Goal: Task Accomplishment & Management: Use online tool/utility

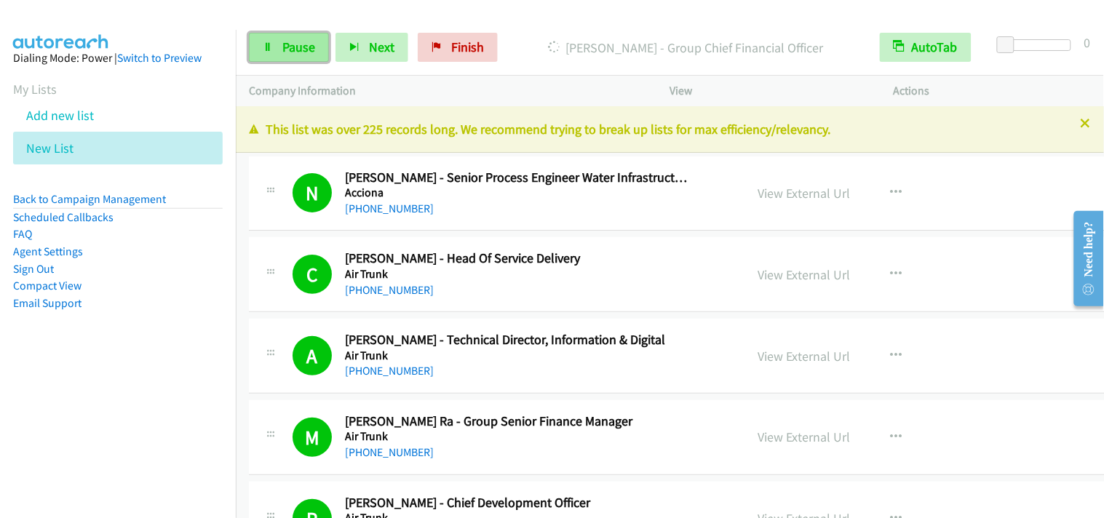
click at [304, 41] on span "Pause" at bounding box center [298, 47] width 33 height 17
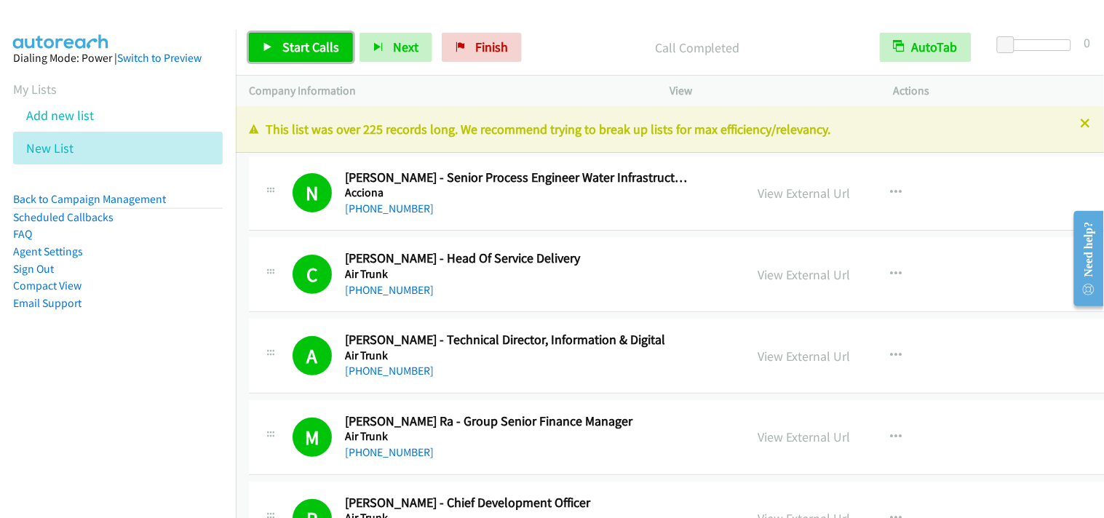
click at [323, 47] on span "Start Calls" at bounding box center [310, 47] width 57 height 17
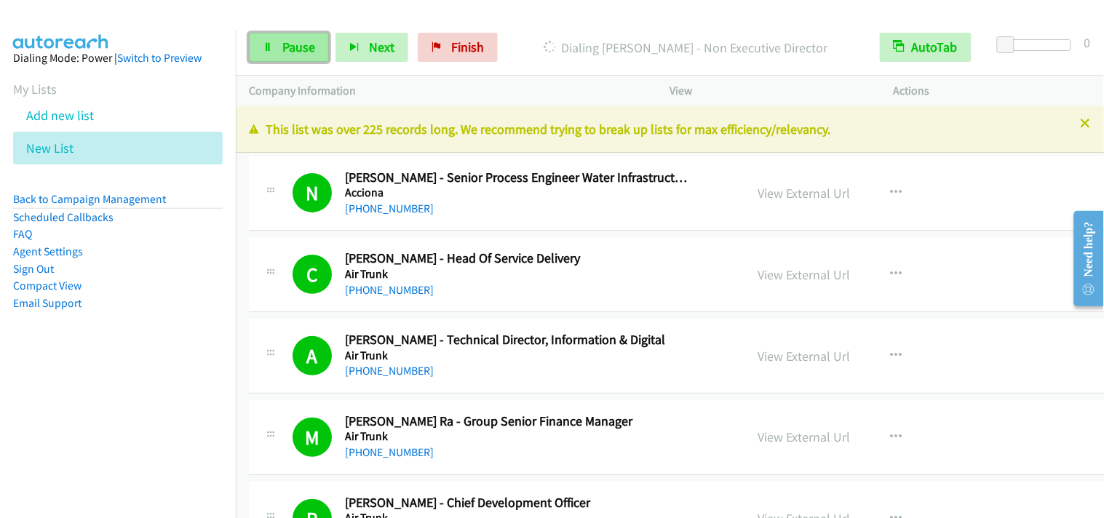
click at [258, 39] on link "Pause" at bounding box center [289, 47] width 80 height 29
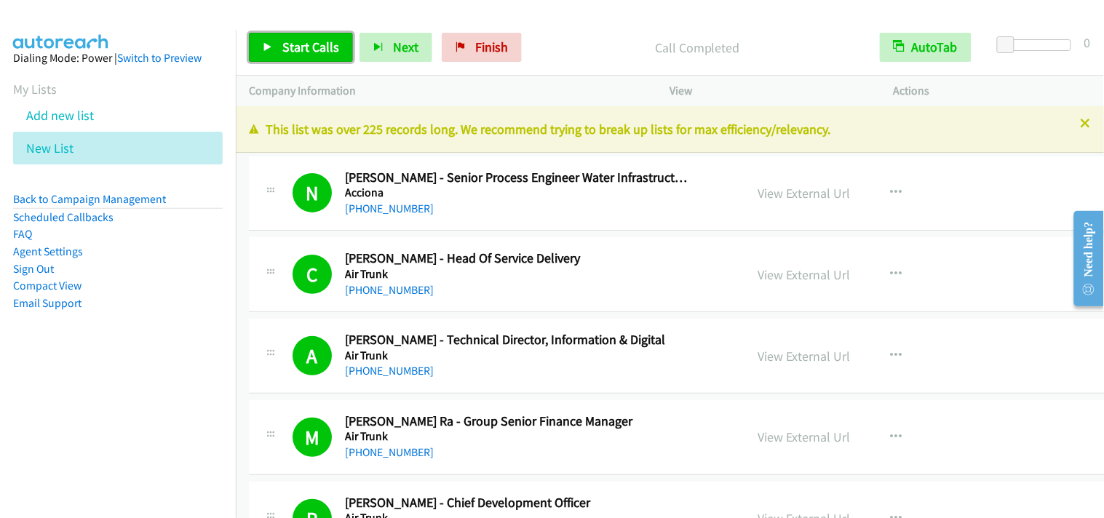
click at [328, 57] on link "Start Calls" at bounding box center [301, 47] width 104 height 29
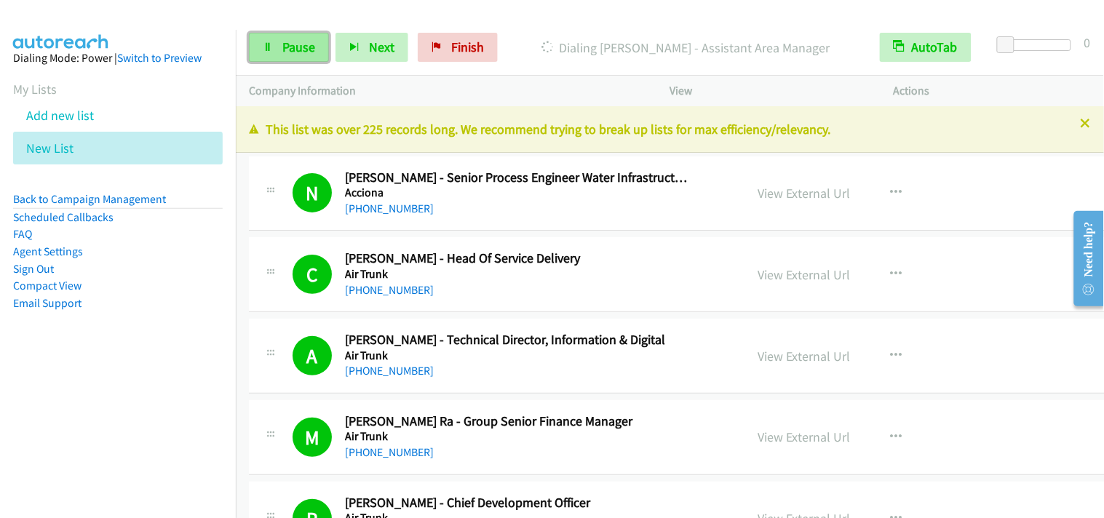
click at [269, 53] on link "Pause" at bounding box center [289, 47] width 80 height 29
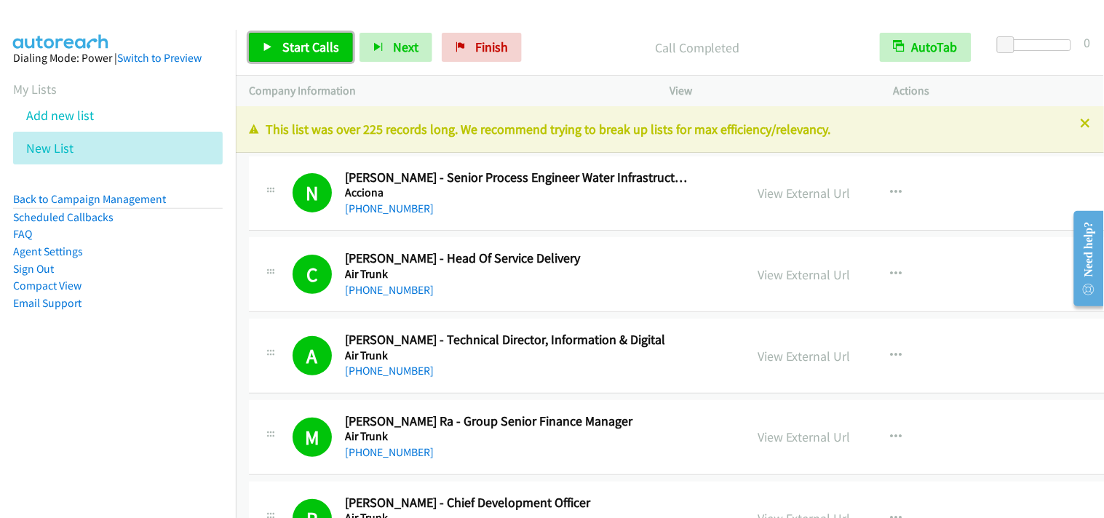
click at [307, 58] on link "Start Calls" at bounding box center [301, 47] width 104 height 29
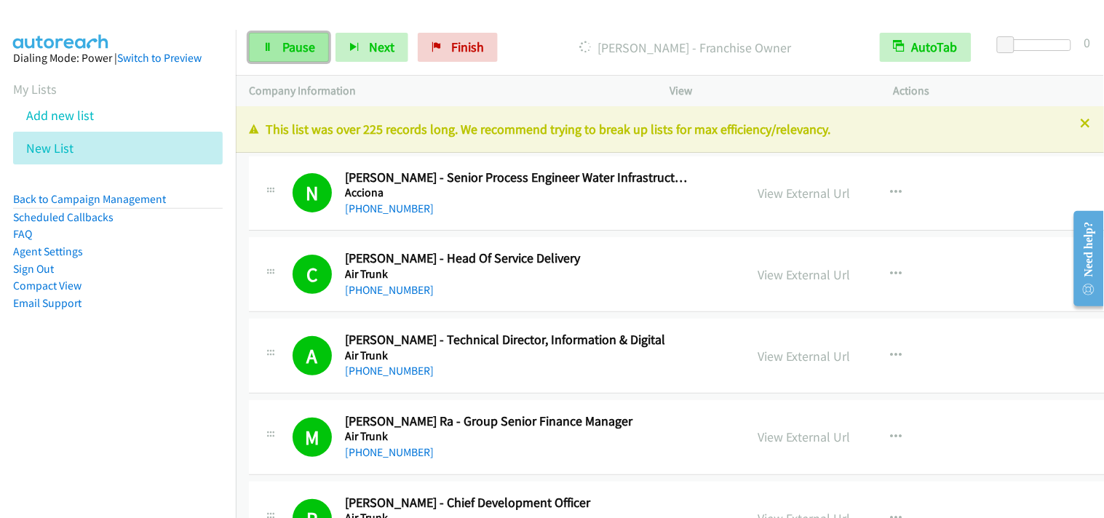
click at [295, 44] on span "Pause" at bounding box center [298, 47] width 33 height 17
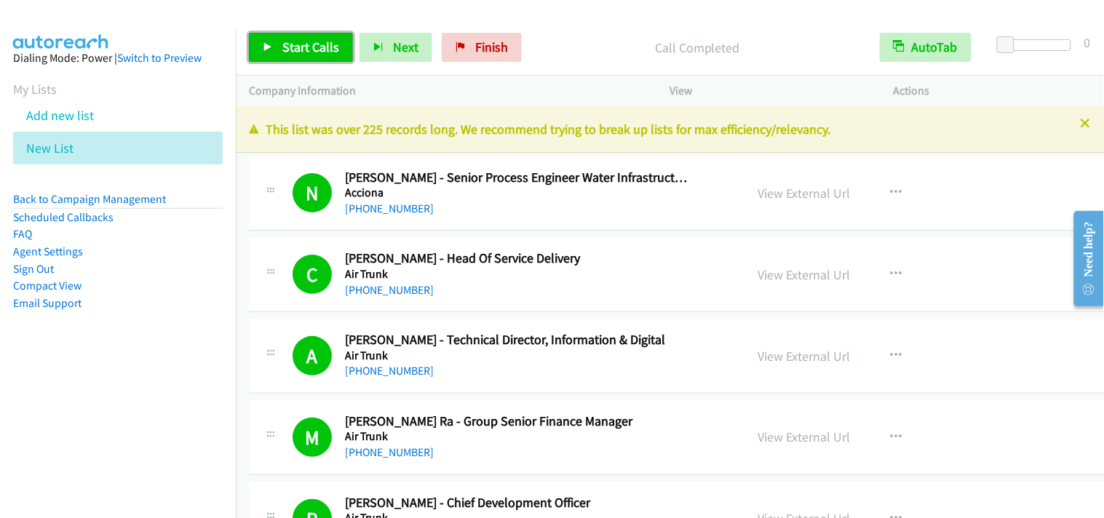
click at [329, 41] on span "Start Calls" at bounding box center [310, 47] width 57 height 17
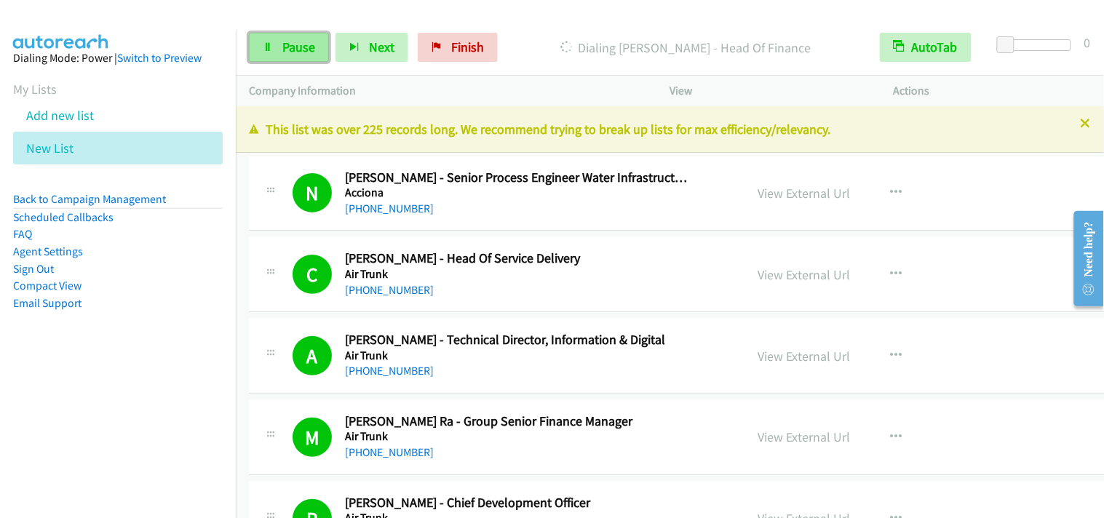
click at [295, 46] on span "Pause" at bounding box center [298, 47] width 33 height 17
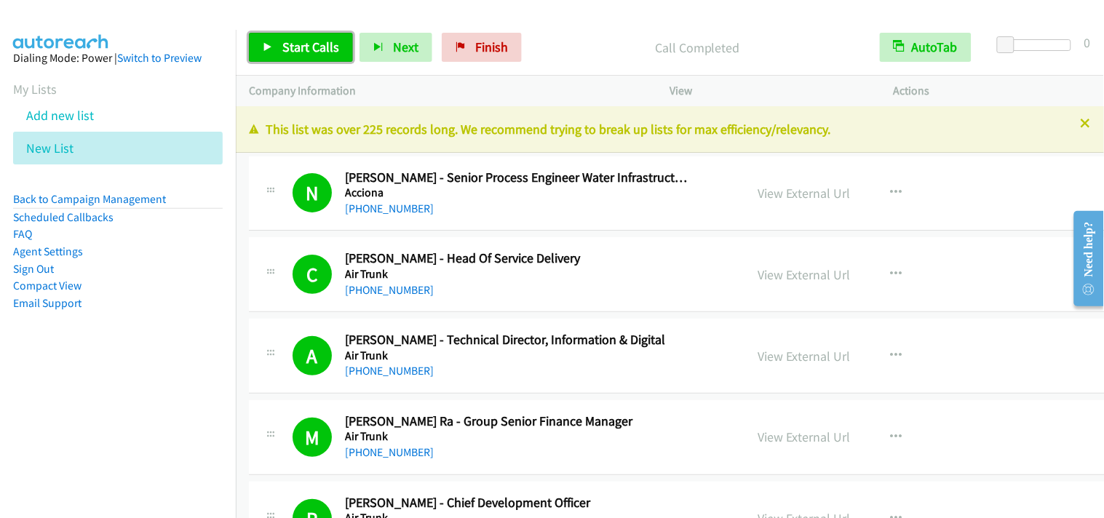
click at [315, 33] on link "Start Calls" at bounding box center [301, 47] width 104 height 29
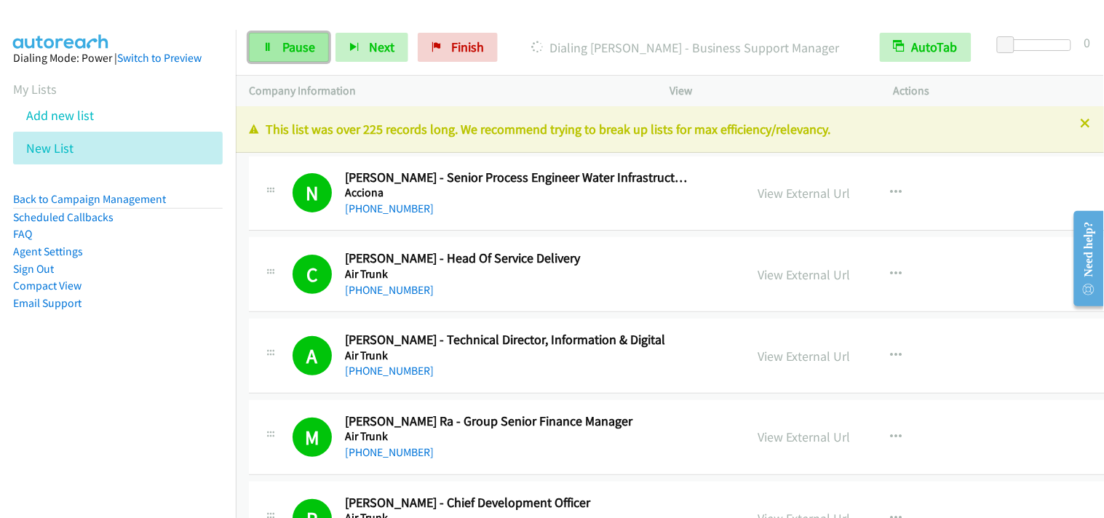
click at [289, 47] on span "Pause" at bounding box center [298, 47] width 33 height 17
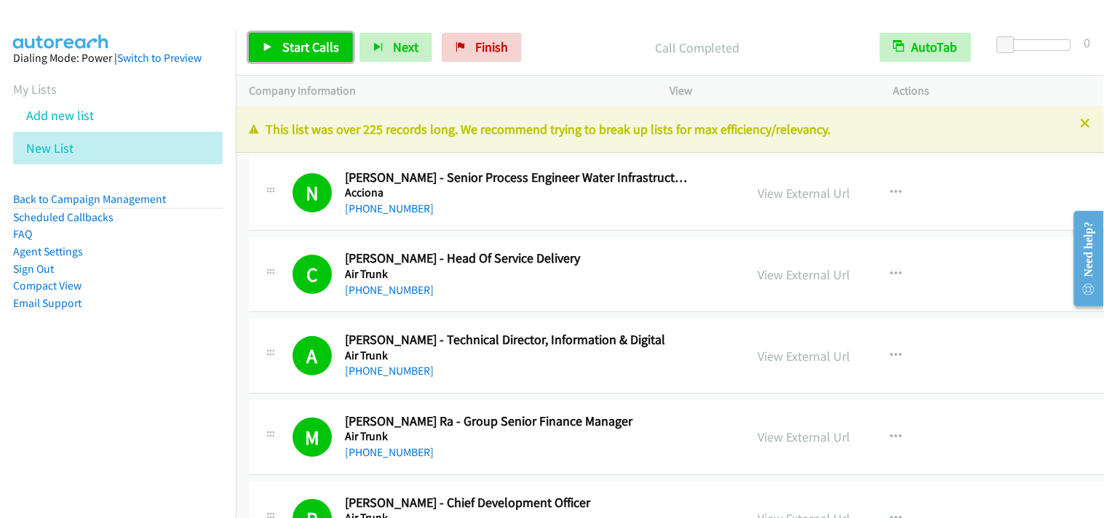
click at [310, 36] on link "Start Calls" at bounding box center [301, 47] width 104 height 29
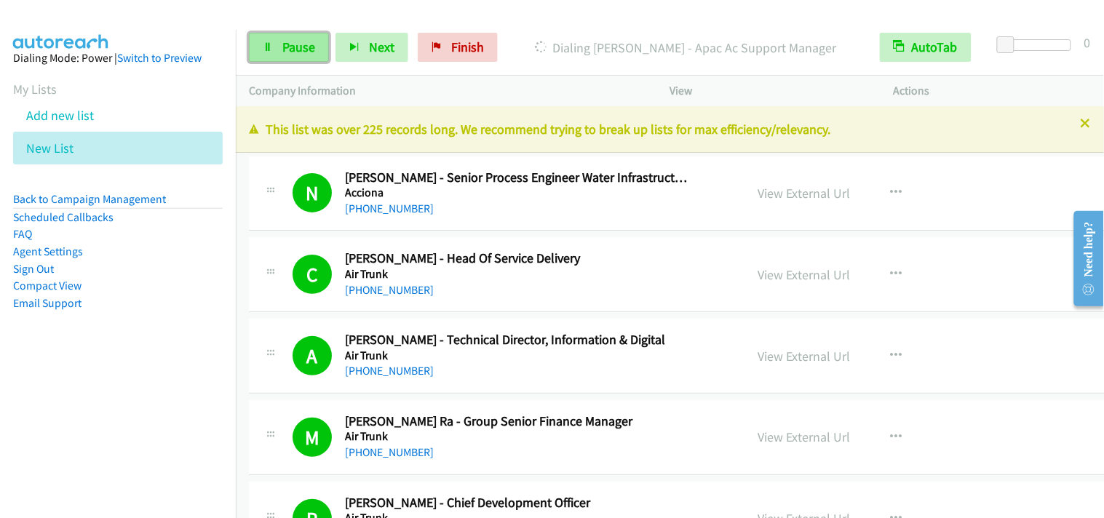
click at [278, 52] on link "Pause" at bounding box center [289, 47] width 80 height 29
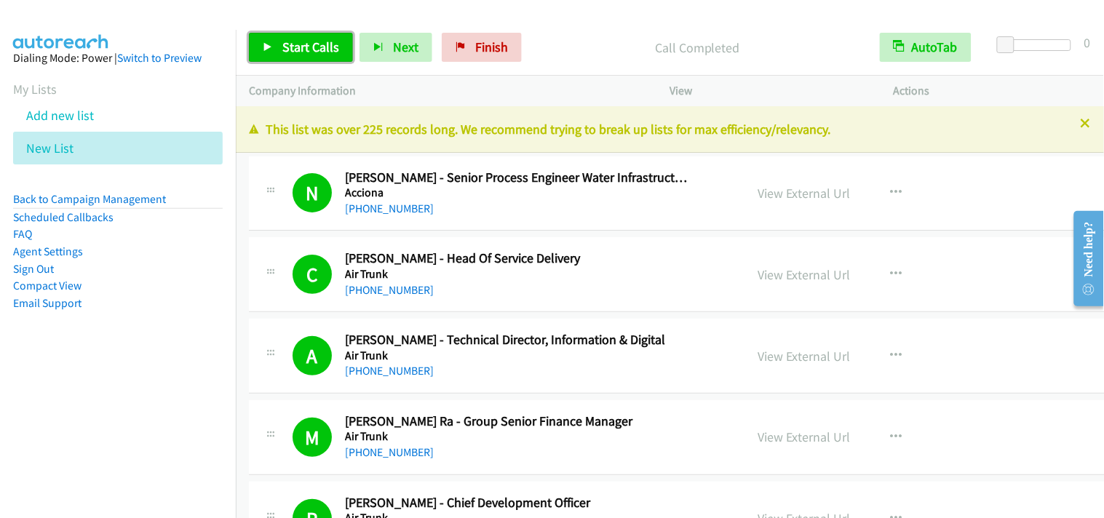
click at [277, 38] on link "Start Calls" at bounding box center [301, 47] width 104 height 29
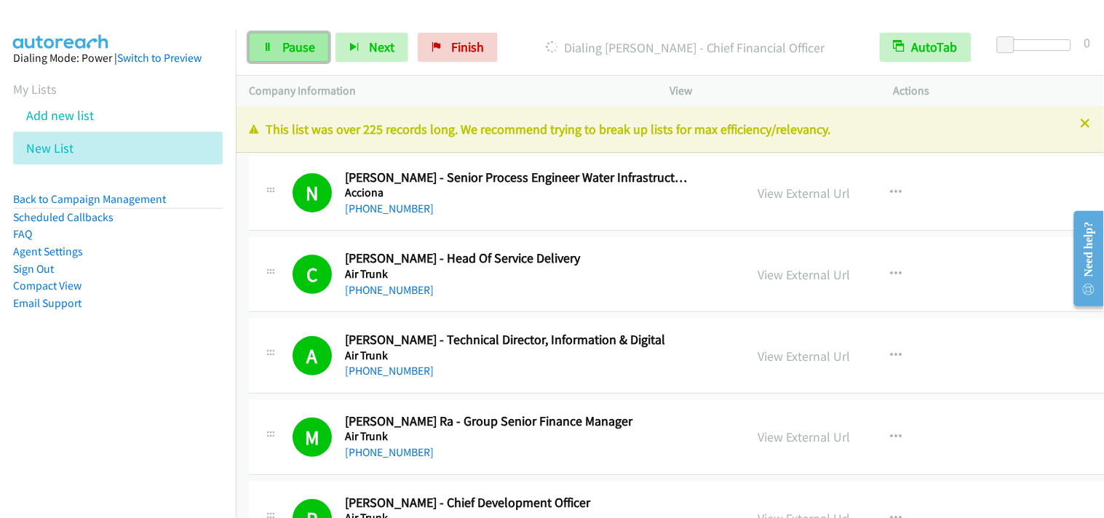
click at [313, 55] on link "Pause" at bounding box center [289, 47] width 80 height 29
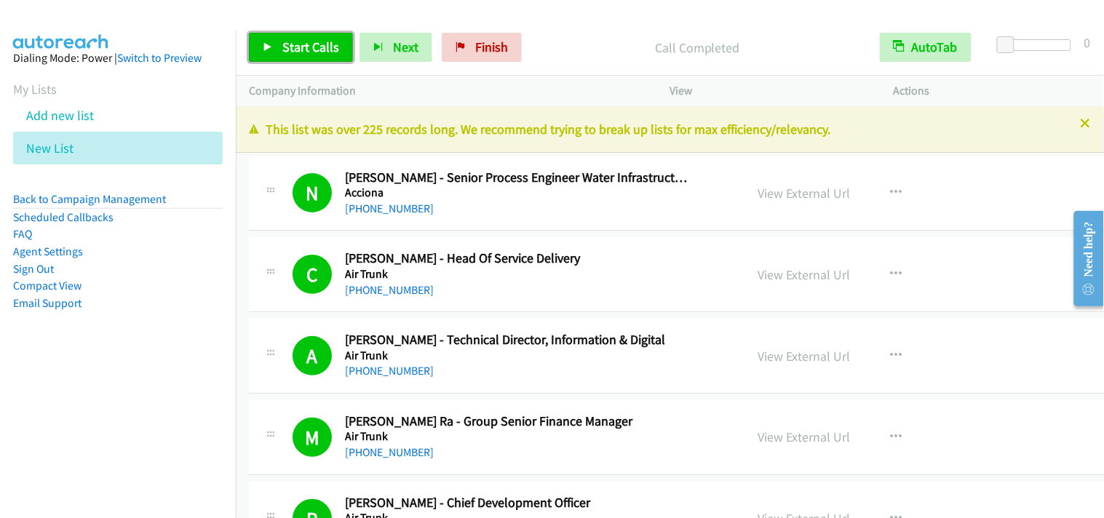
drag, startPoint x: 309, startPoint y: 53, endPoint x: 384, endPoint y: 135, distance: 111.3
click at [309, 55] on span "Start Calls" at bounding box center [310, 47] width 57 height 17
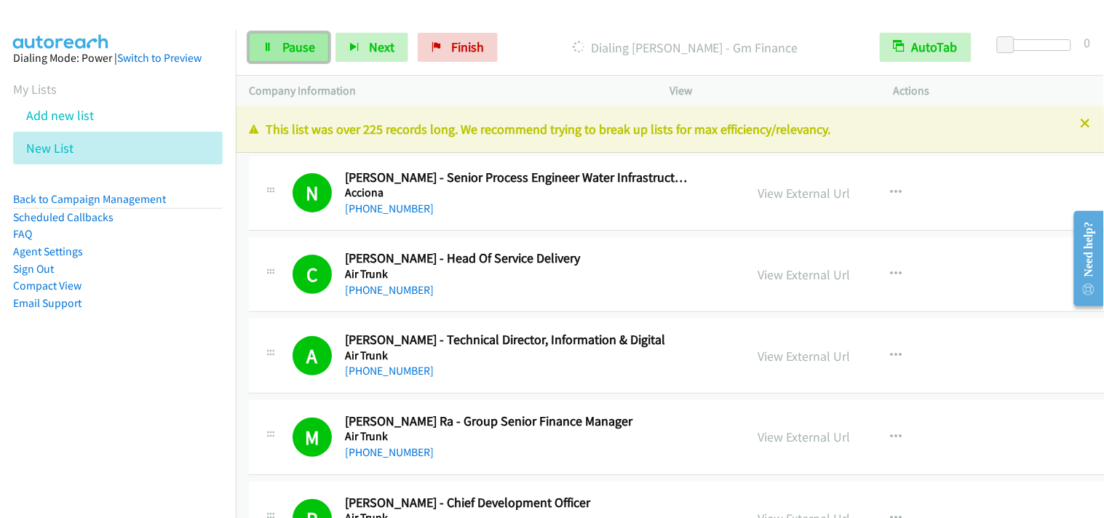
click at [285, 57] on link "Pause" at bounding box center [289, 47] width 80 height 29
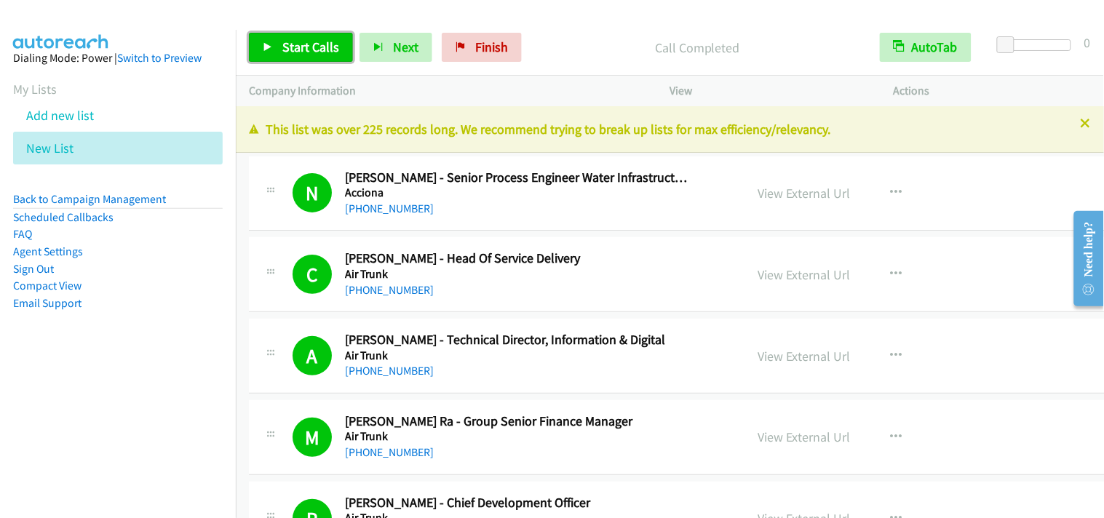
click at [320, 39] on span "Start Calls" at bounding box center [310, 47] width 57 height 17
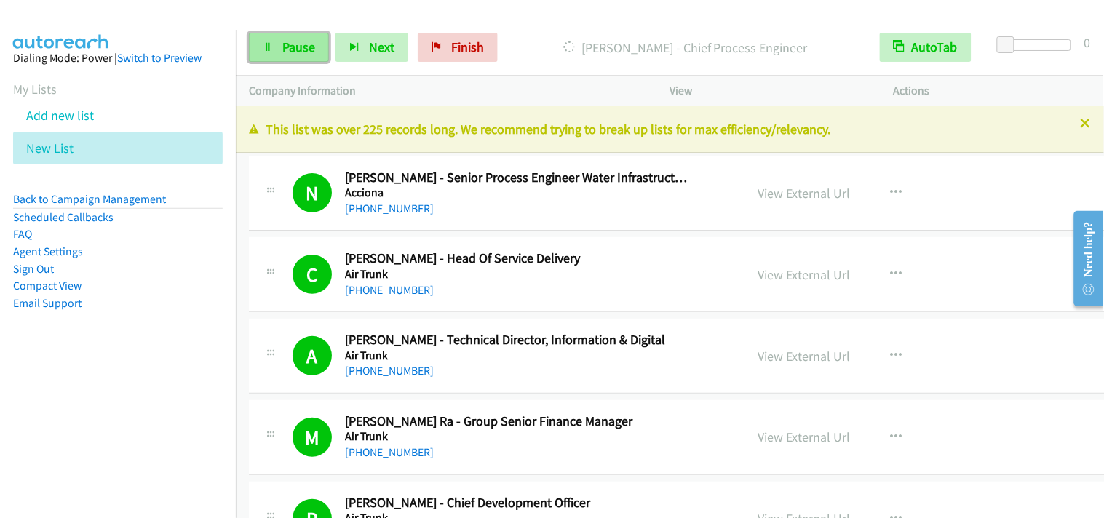
click at [317, 49] on link "Pause" at bounding box center [289, 47] width 80 height 29
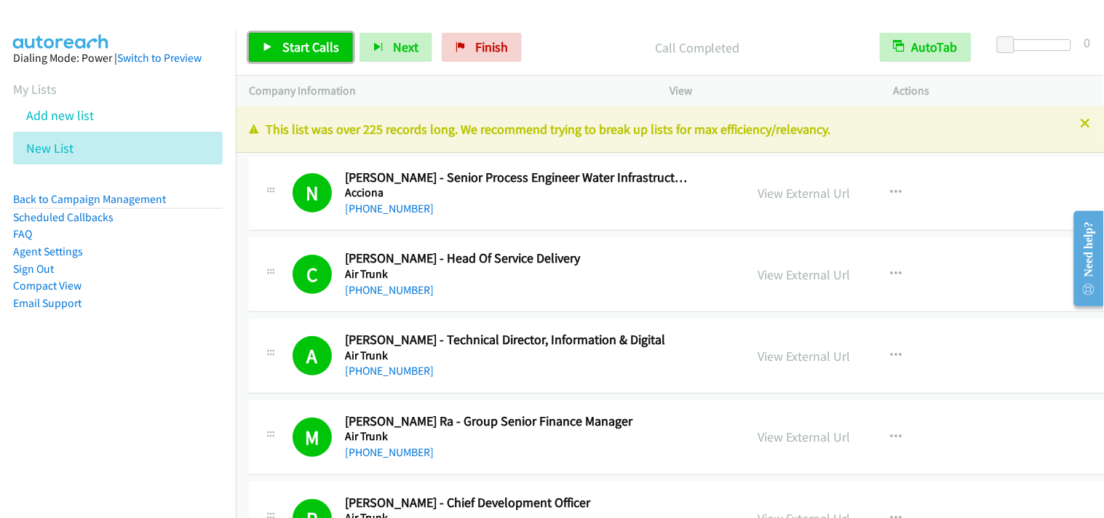
drag, startPoint x: 312, startPoint y: 36, endPoint x: 370, endPoint y: 118, distance: 100.2
click at [312, 36] on link "Start Calls" at bounding box center [301, 47] width 104 height 29
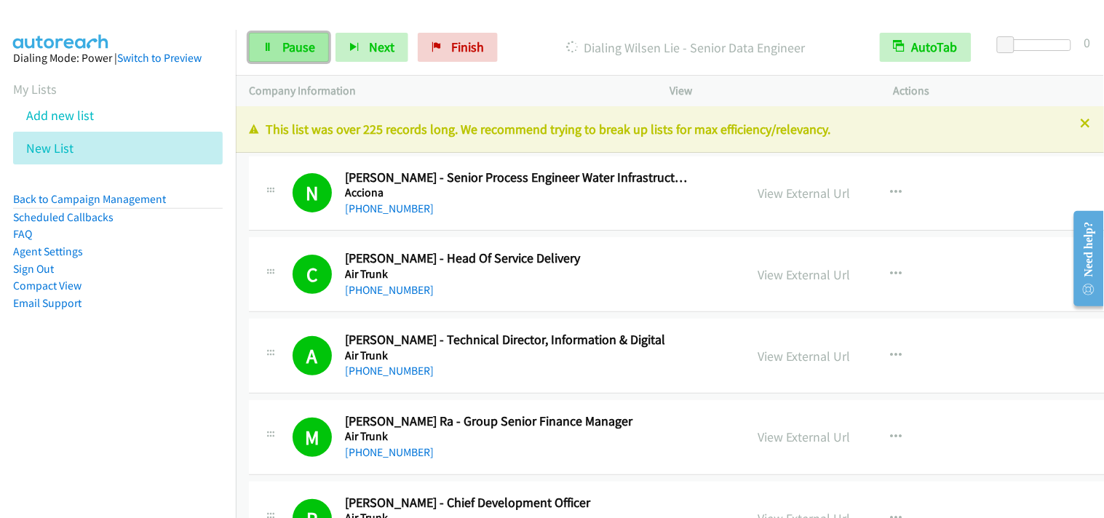
click at [282, 57] on link "Pause" at bounding box center [289, 47] width 80 height 29
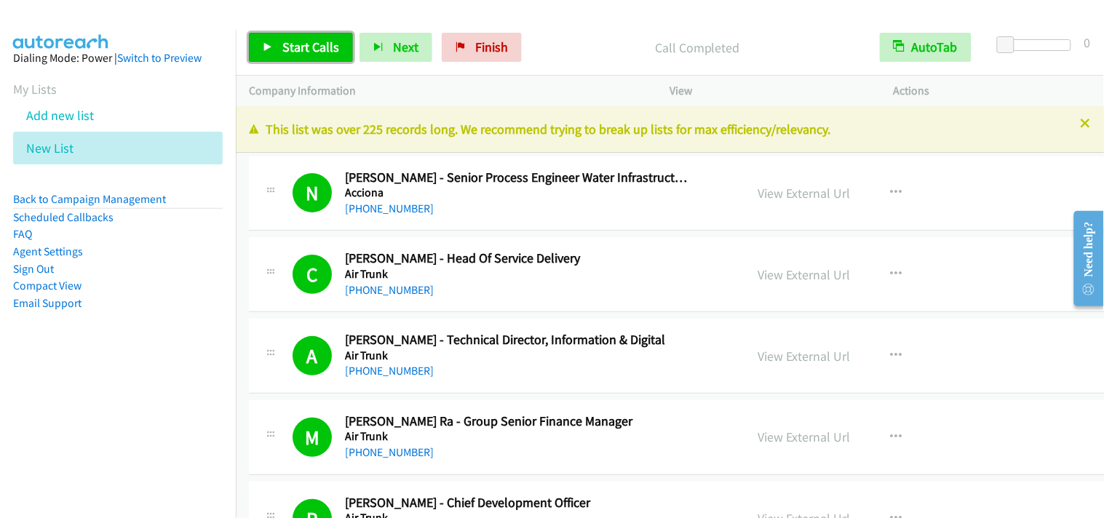
click at [287, 56] on link "Start Calls" at bounding box center [301, 47] width 104 height 29
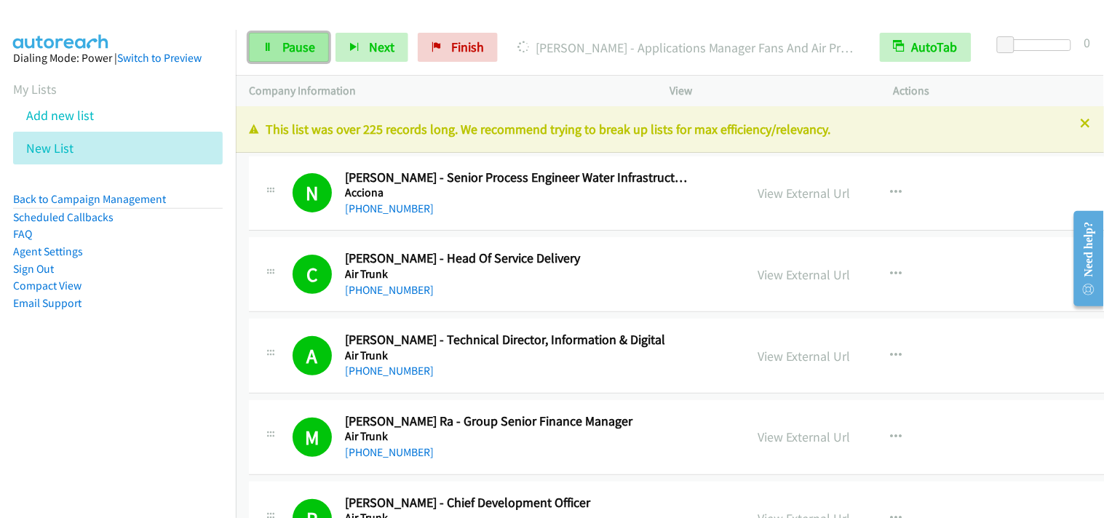
click at [319, 52] on link "Pause" at bounding box center [289, 47] width 80 height 29
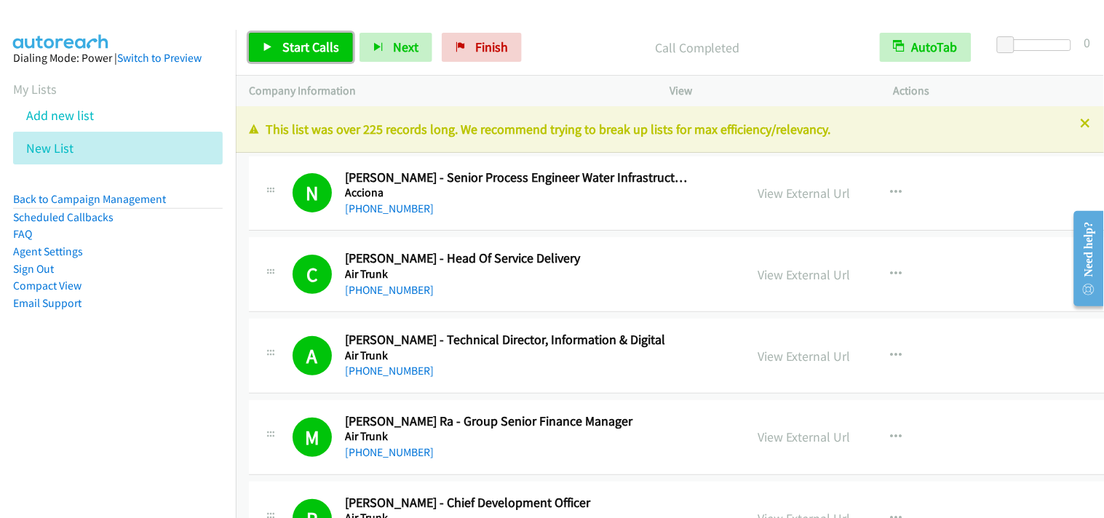
click at [275, 52] on link "Start Calls" at bounding box center [301, 47] width 104 height 29
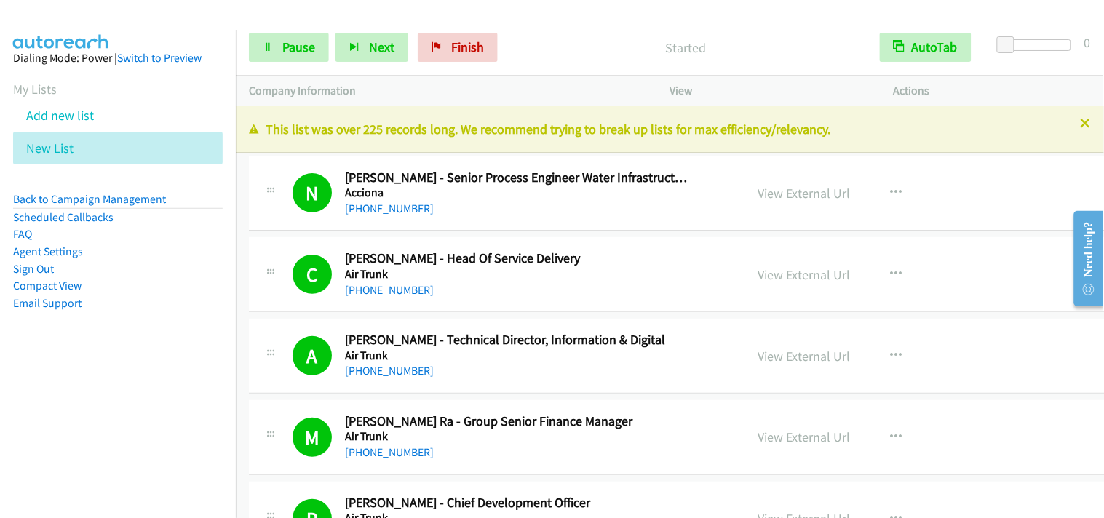
click at [621, 499] on h2 "Paul Slaven - Chief Development Officer" at bounding box center [518, 503] width 347 height 17
click at [277, 41] on link "Pause" at bounding box center [289, 47] width 80 height 29
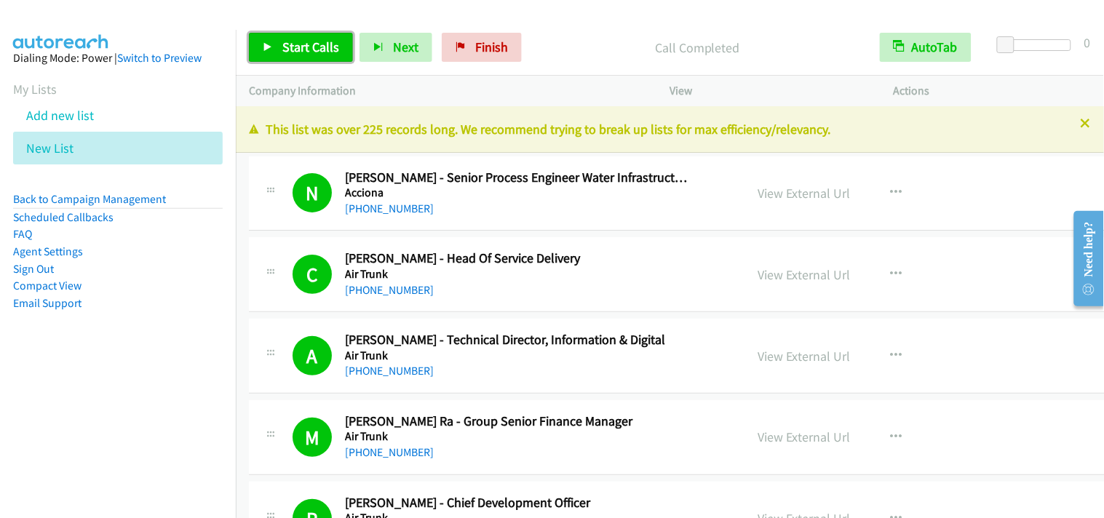
click at [293, 54] on span "Start Calls" at bounding box center [310, 47] width 57 height 17
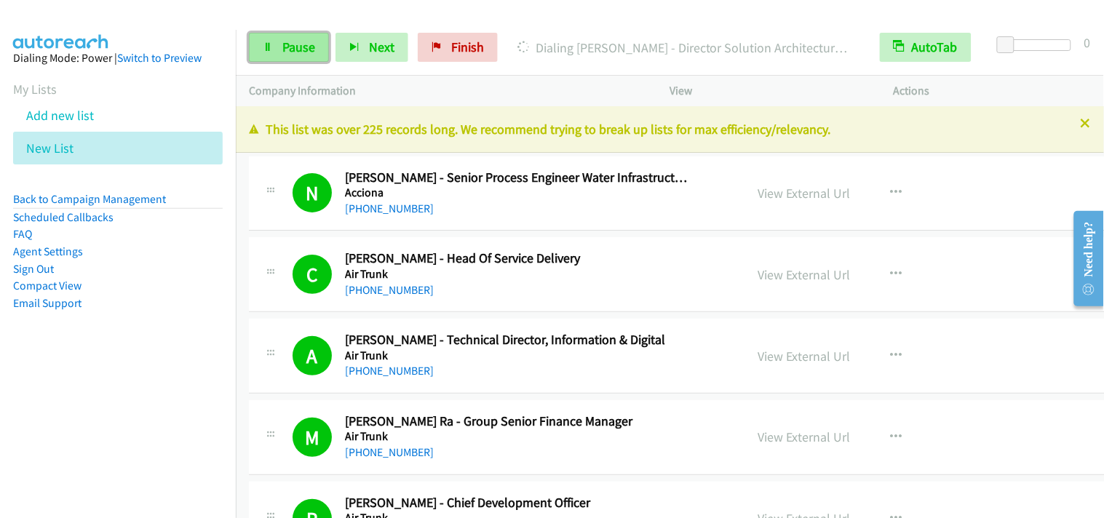
click at [271, 47] on icon at bounding box center [268, 48] width 10 height 10
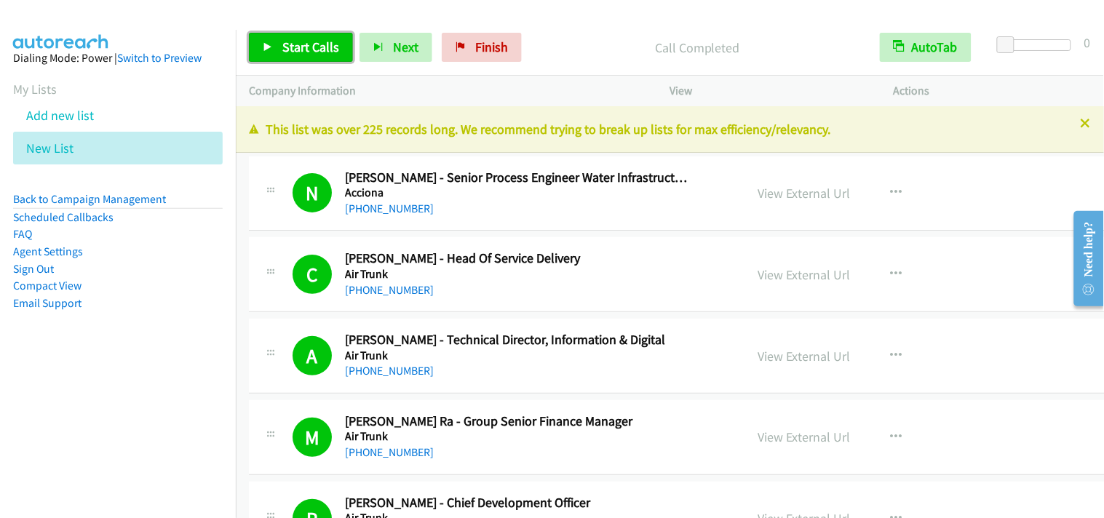
click at [326, 48] on span "Start Calls" at bounding box center [310, 47] width 57 height 17
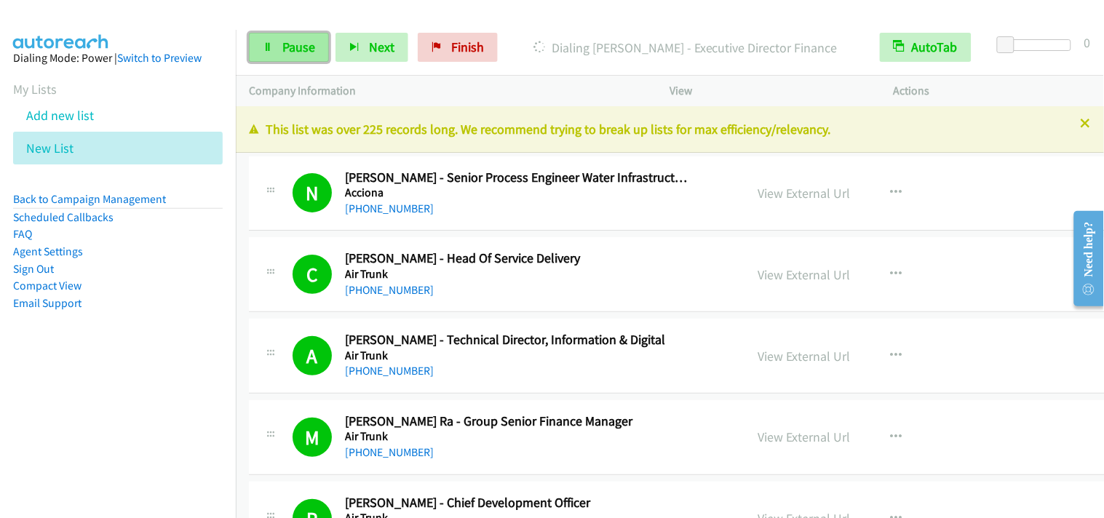
click at [266, 60] on link "Pause" at bounding box center [289, 47] width 80 height 29
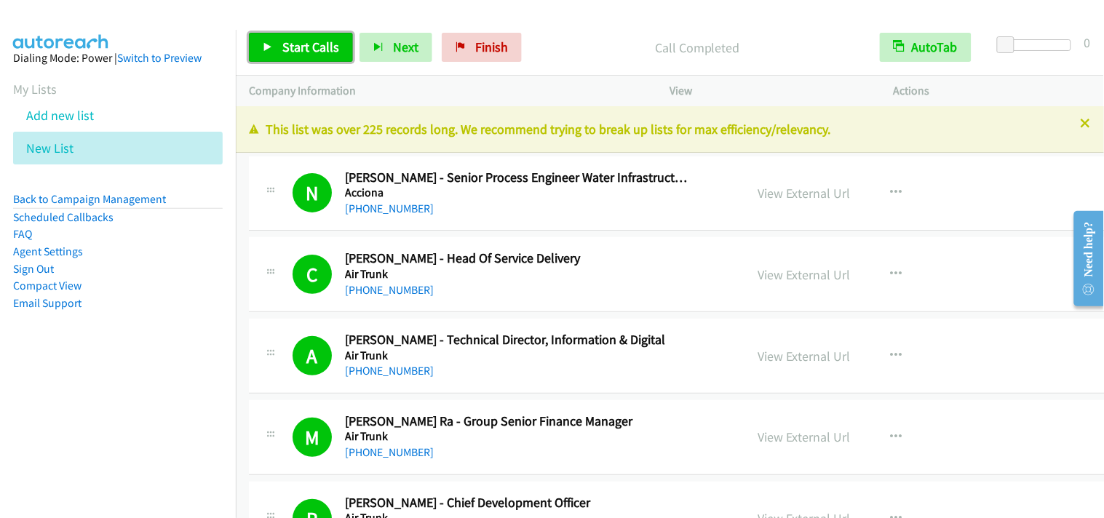
click at [314, 42] on span "Start Calls" at bounding box center [310, 47] width 57 height 17
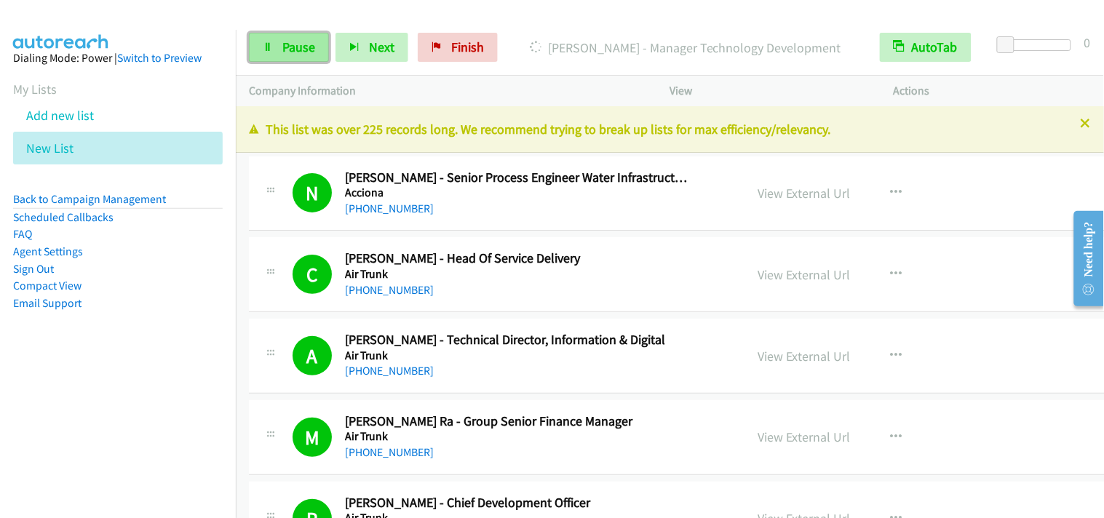
click at [264, 41] on link "Pause" at bounding box center [289, 47] width 80 height 29
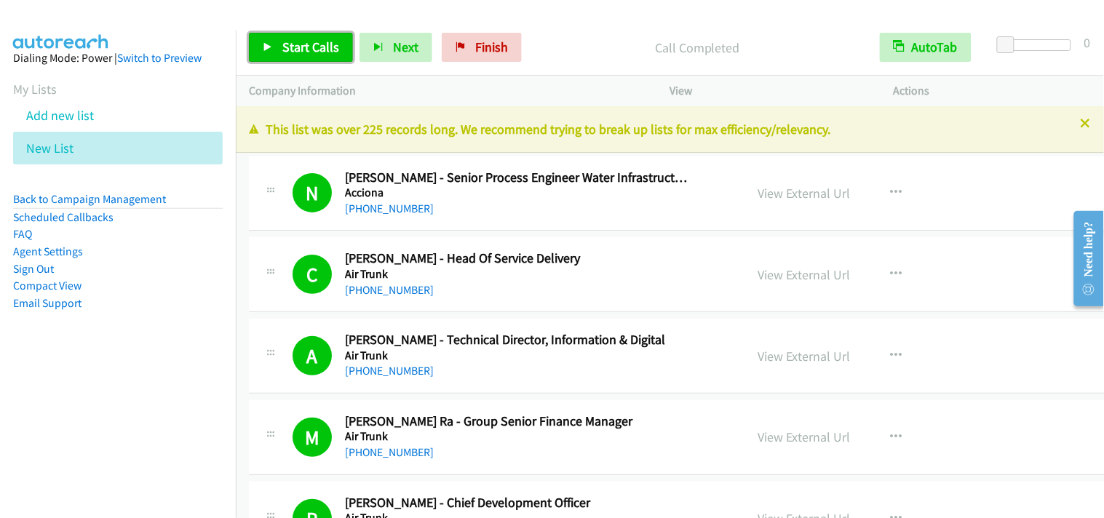
click at [339, 41] on link "Start Calls" at bounding box center [301, 47] width 104 height 29
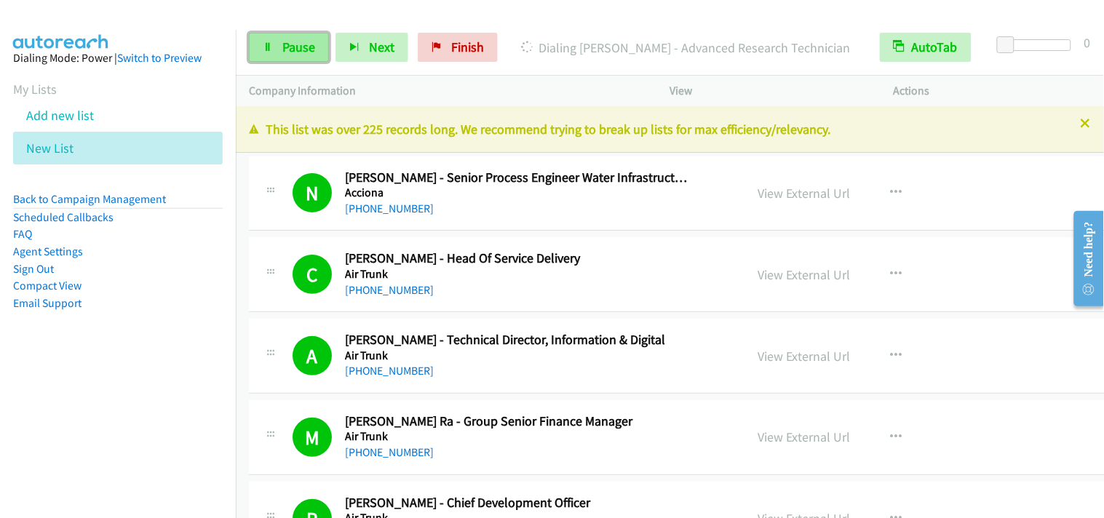
click at [295, 54] on span "Pause" at bounding box center [298, 47] width 33 height 17
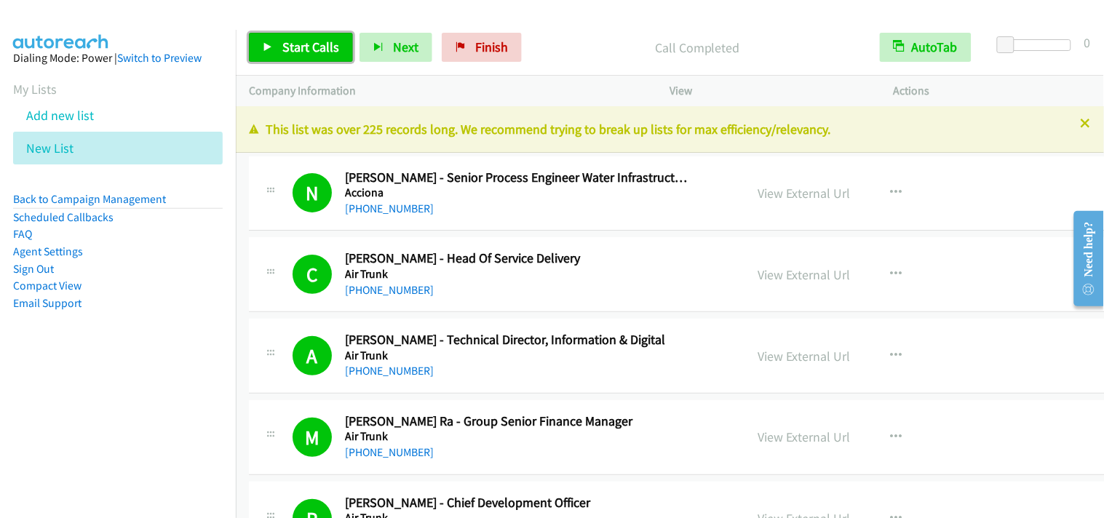
click at [333, 52] on span "Start Calls" at bounding box center [310, 47] width 57 height 17
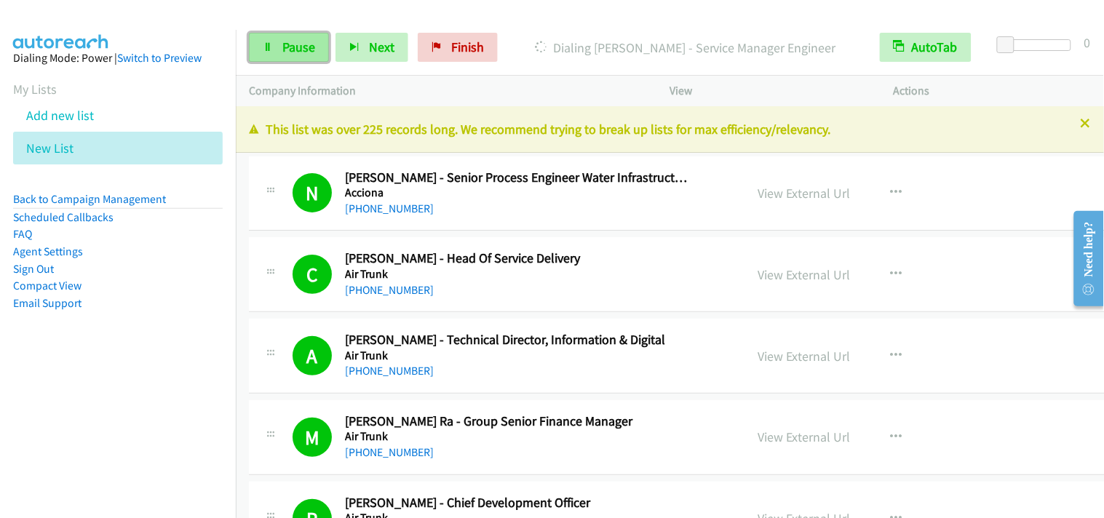
click at [250, 51] on link "Pause" at bounding box center [289, 47] width 80 height 29
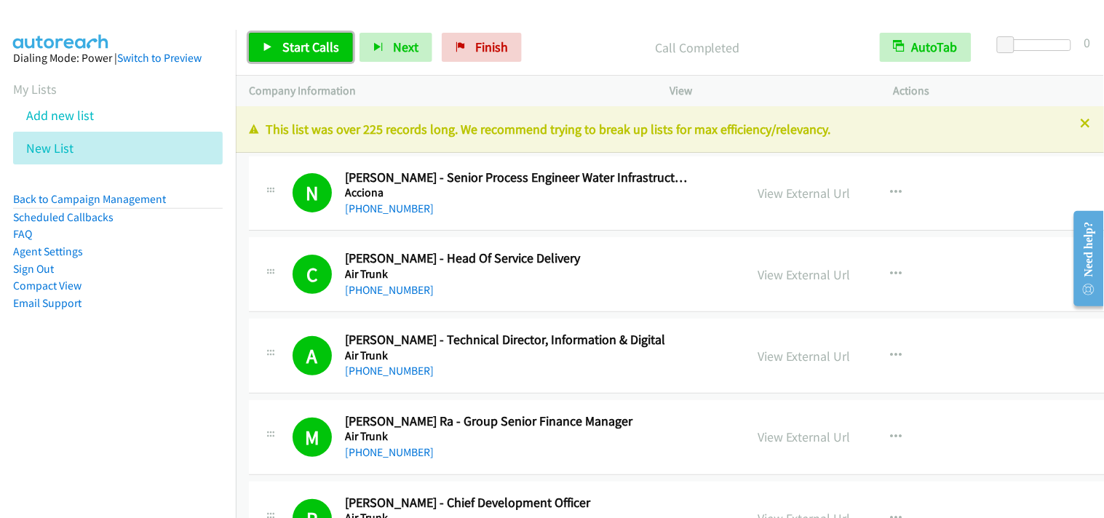
click at [324, 47] on span "Start Calls" at bounding box center [310, 47] width 57 height 17
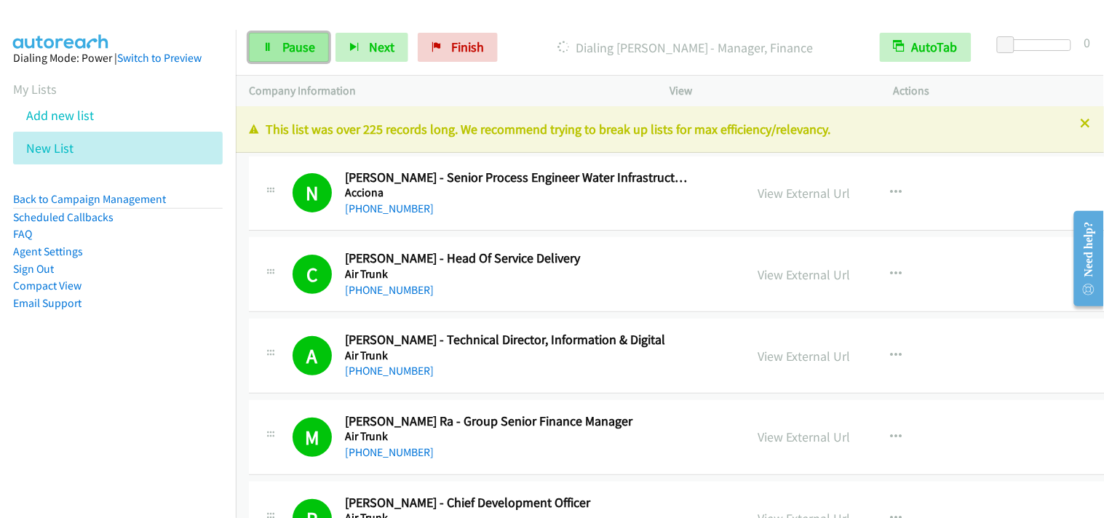
click at [277, 51] on link "Pause" at bounding box center [289, 47] width 80 height 29
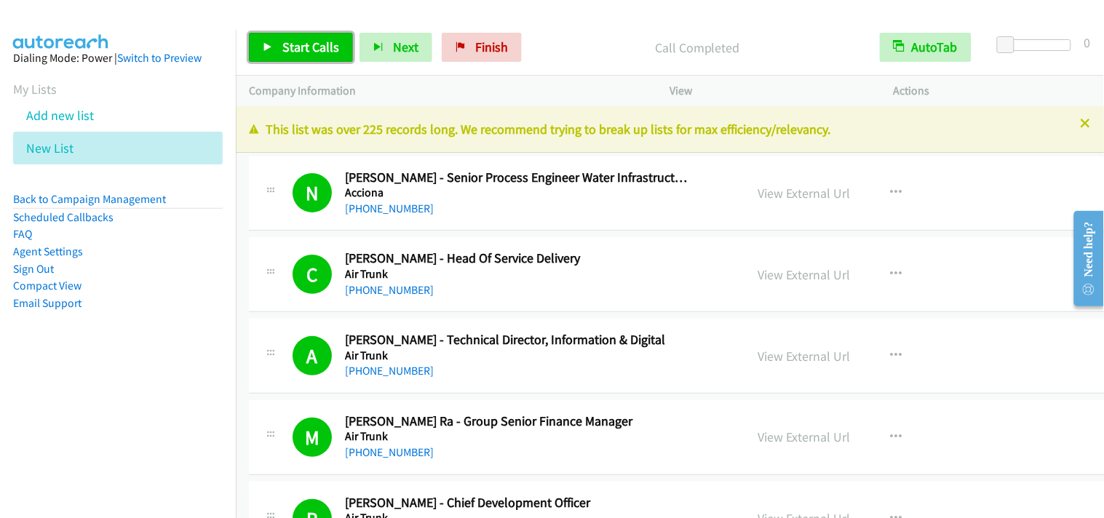
click at [342, 49] on link "Start Calls" at bounding box center [301, 47] width 104 height 29
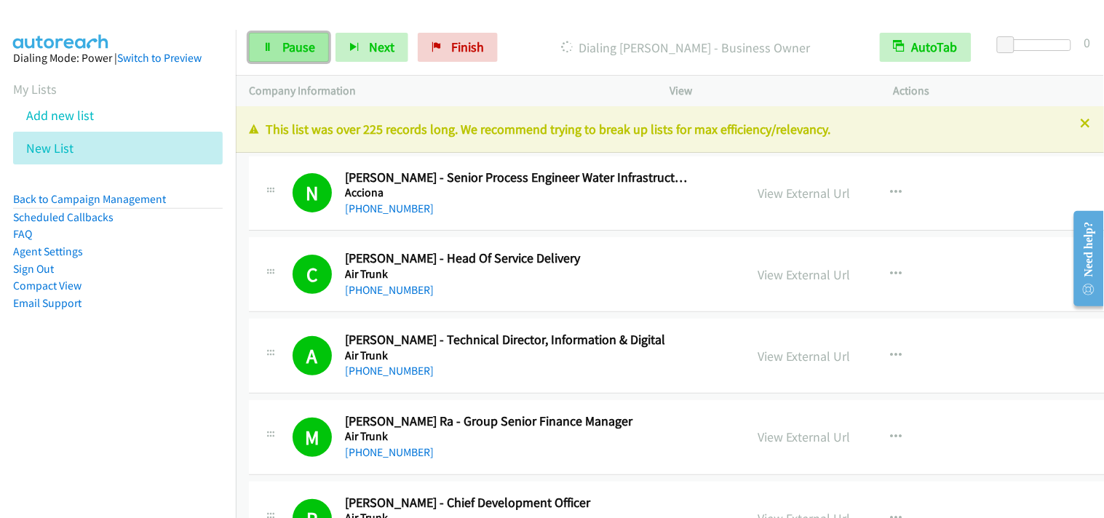
click at [291, 34] on link "Pause" at bounding box center [289, 47] width 80 height 29
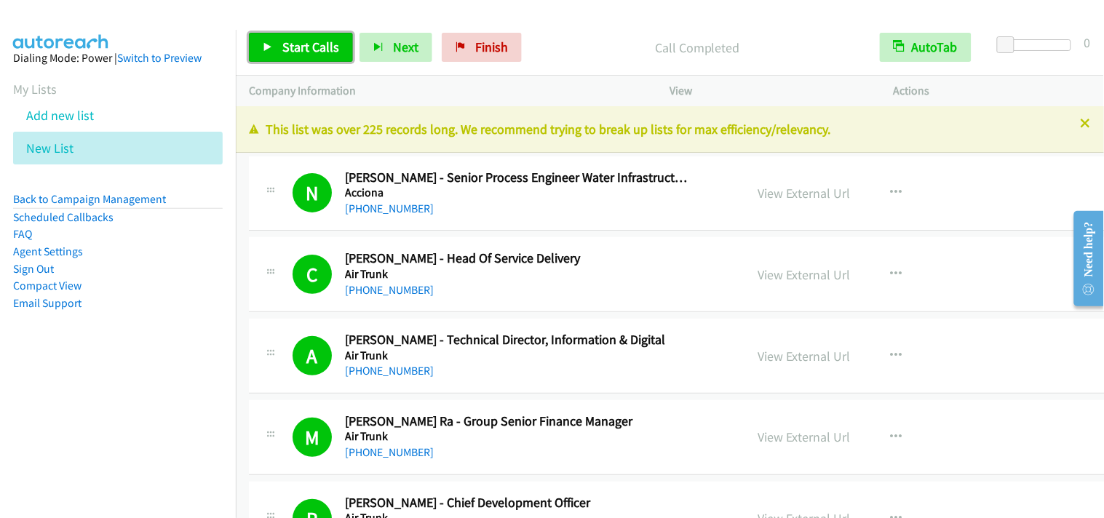
click at [308, 34] on link "Start Calls" at bounding box center [301, 47] width 104 height 29
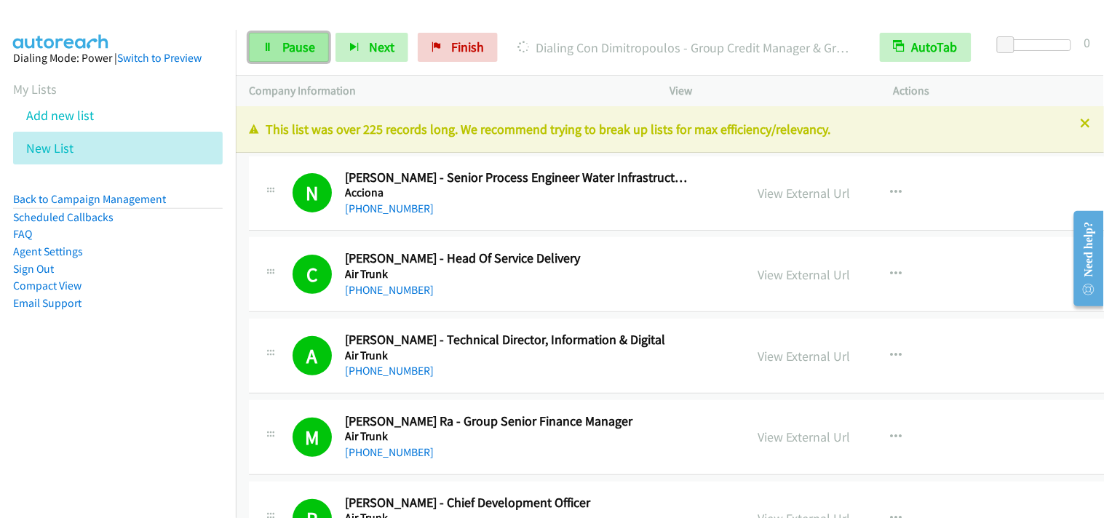
click at [299, 53] on span "Pause" at bounding box center [298, 47] width 33 height 17
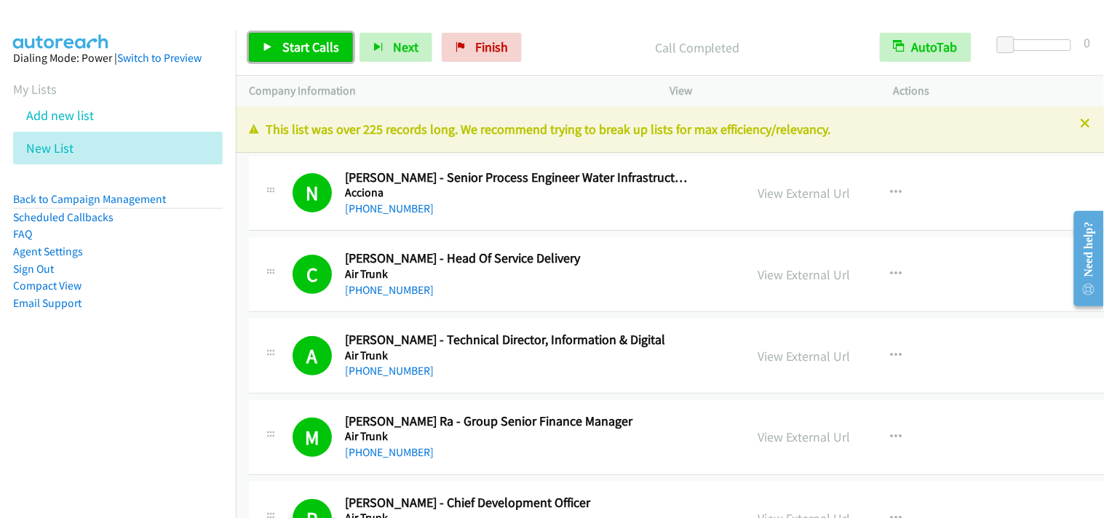
click at [311, 47] on span "Start Calls" at bounding box center [310, 47] width 57 height 17
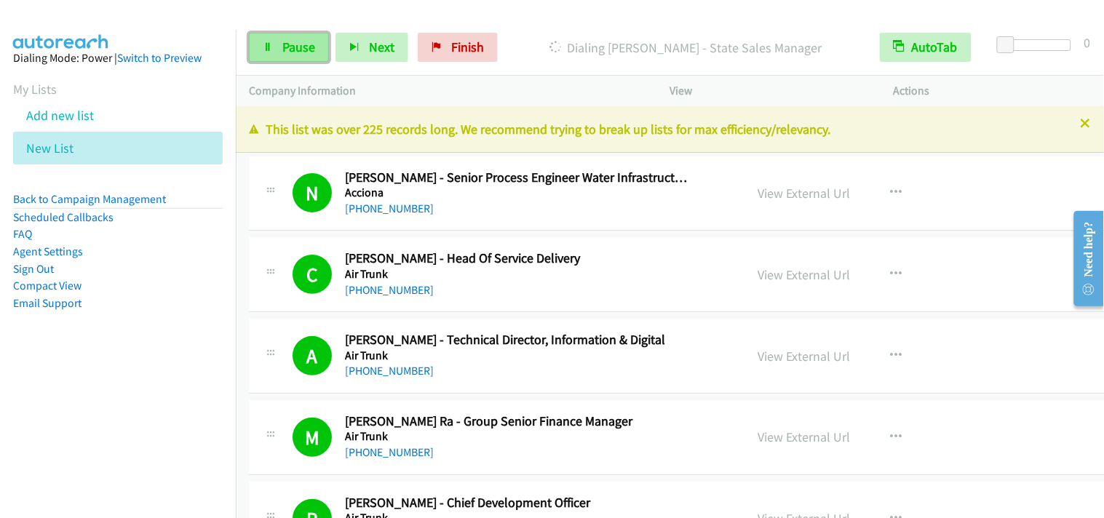
click at [315, 55] on link "Pause" at bounding box center [289, 47] width 80 height 29
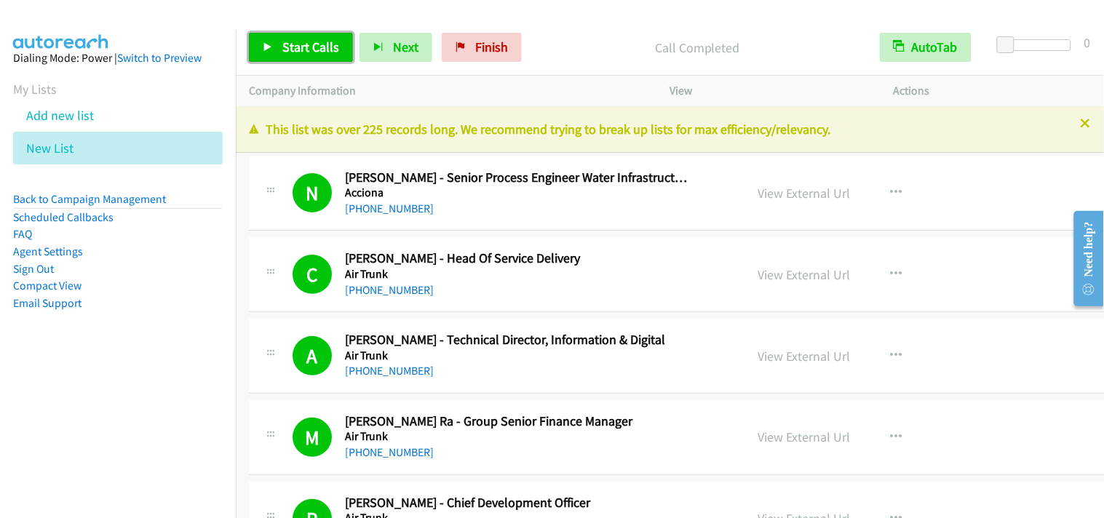
click at [329, 39] on span "Start Calls" at bounding box center [310, 47] width 57 height 17
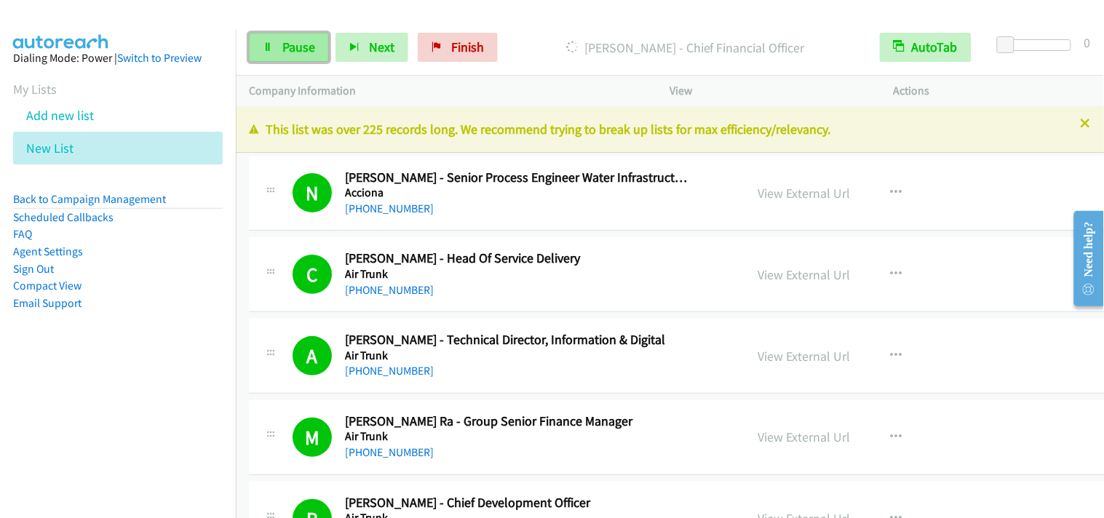
click at [307, 48] on span "Pause" at bounding box center [298, 47] width 33 height 17
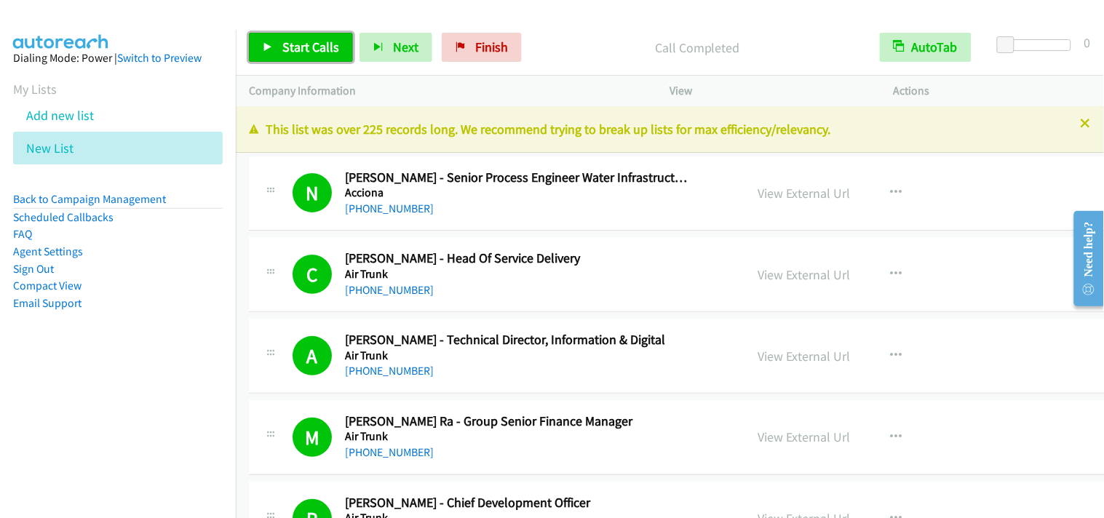
click at [307, 48] on span "Start Calls" at bounding box center [310, 47] width 57 height 17
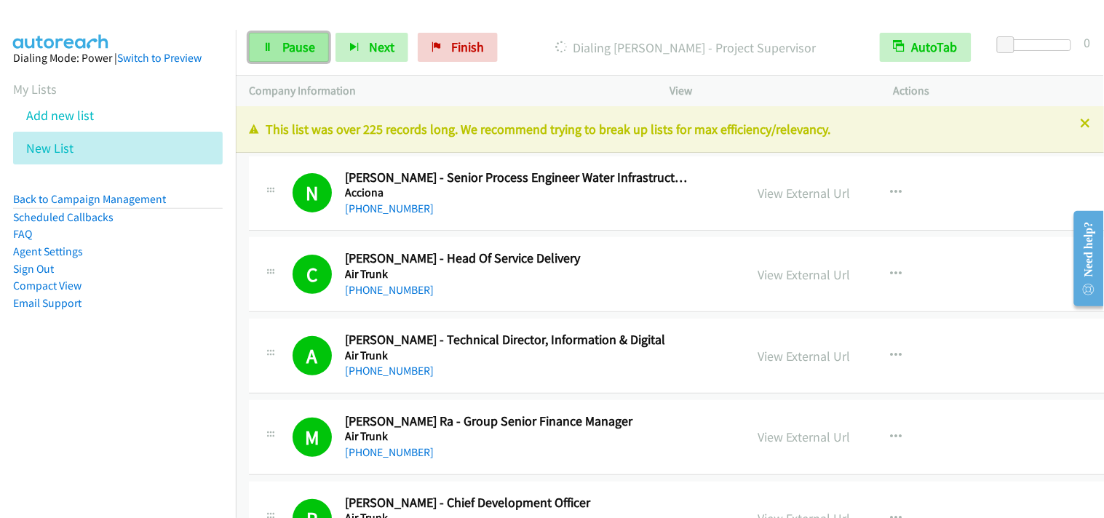
click at [301, 33] on link "Pause" at bounding box center [289, 47] width 80 height 29
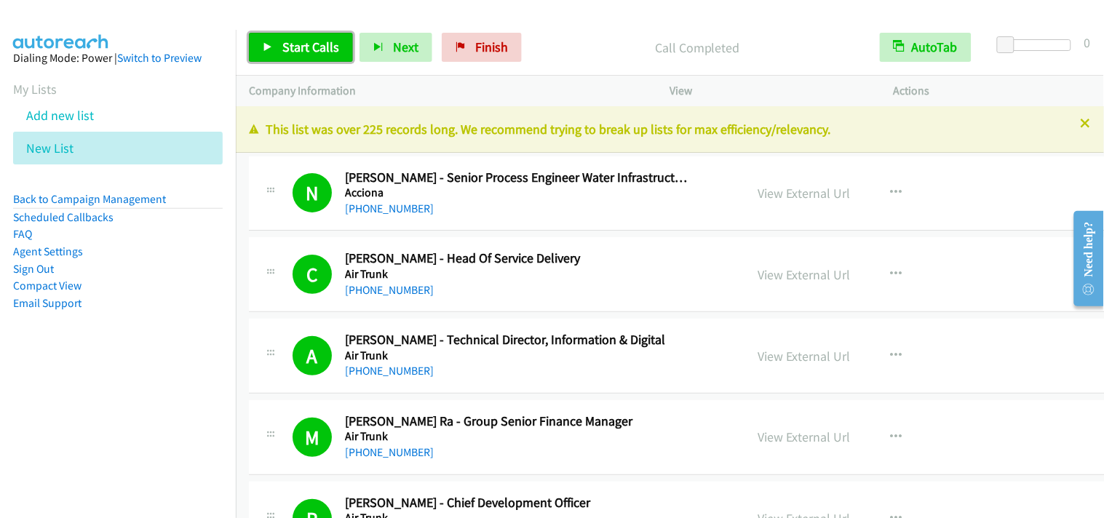
click at [323, 42] on span "Start Calls" at bounding box center [310, 47] width 57 height 17
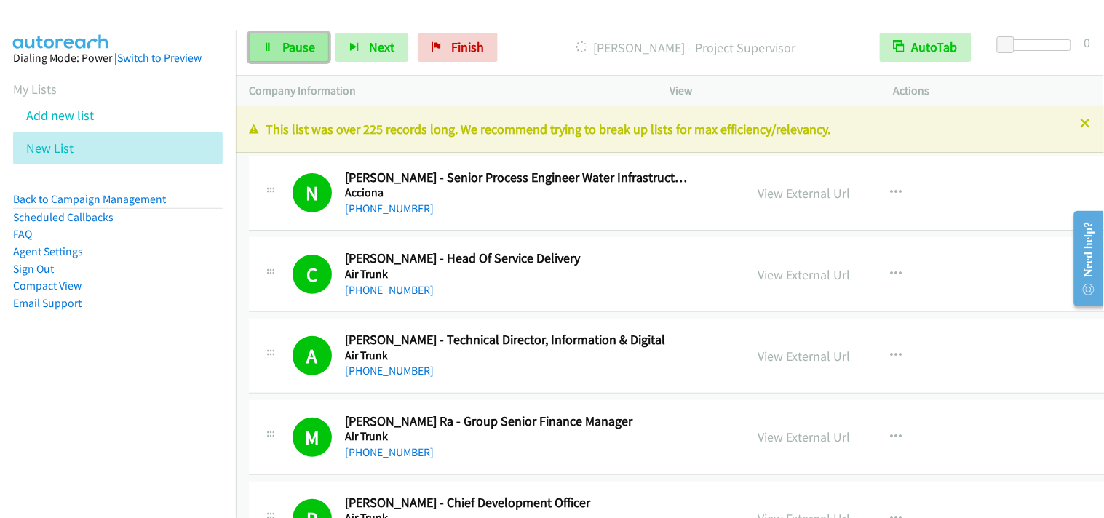
click at [281, 60] on link "Pause" at bounding box center [289, 47] width 80 height 29
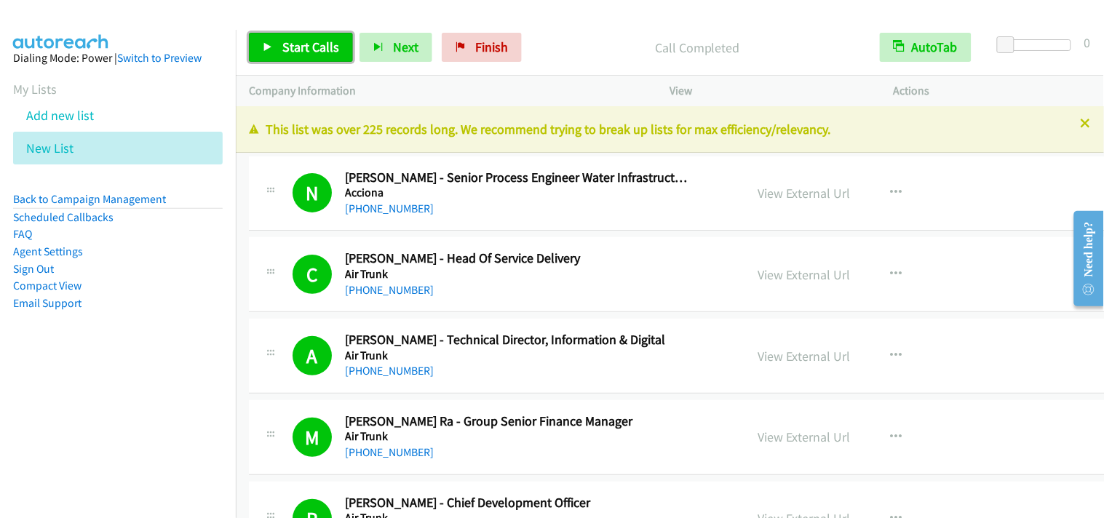
click at [299, 38] on link "Start Calls" at bounding box center [301, 47] width 104 height 29
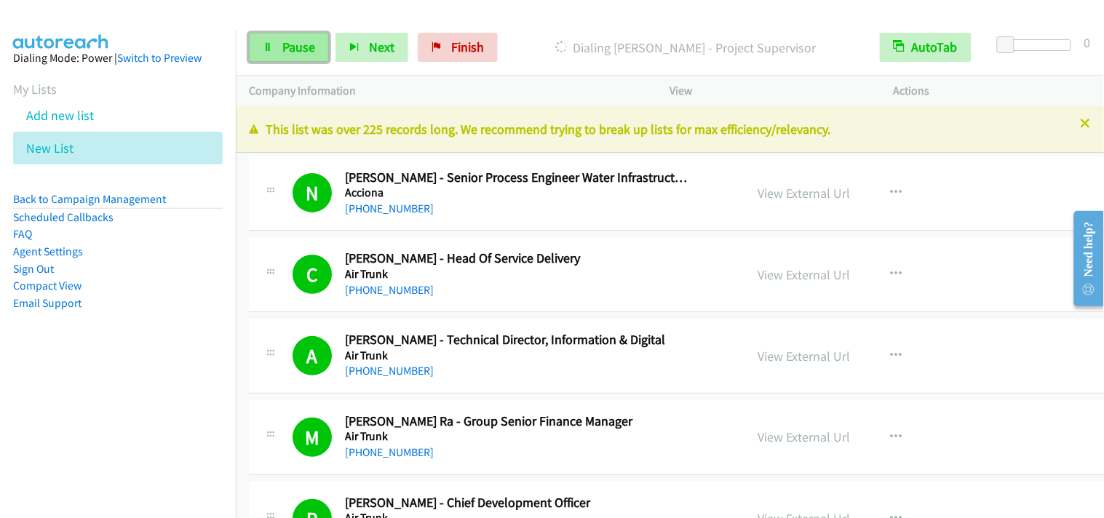
click at [266, 54] on link "Pause" at bounding box center [289, 47] width 80 height 29
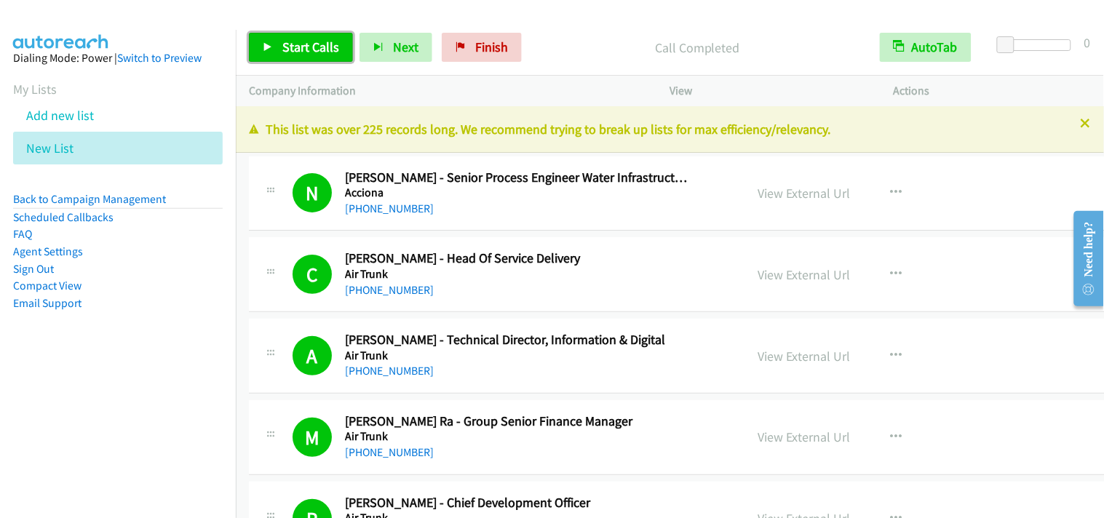
click at [317, 48] on span "Start Calls" at bounding box center [310, 47] width 57 height 17
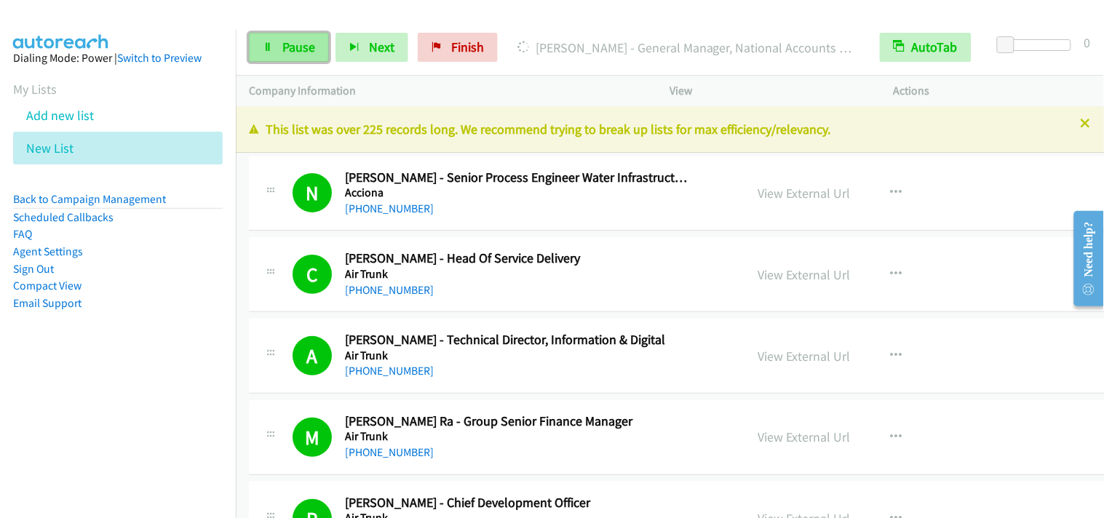
click at [299, 48] on span "Pause" at bounding box center [298, 47] width 33 height 17
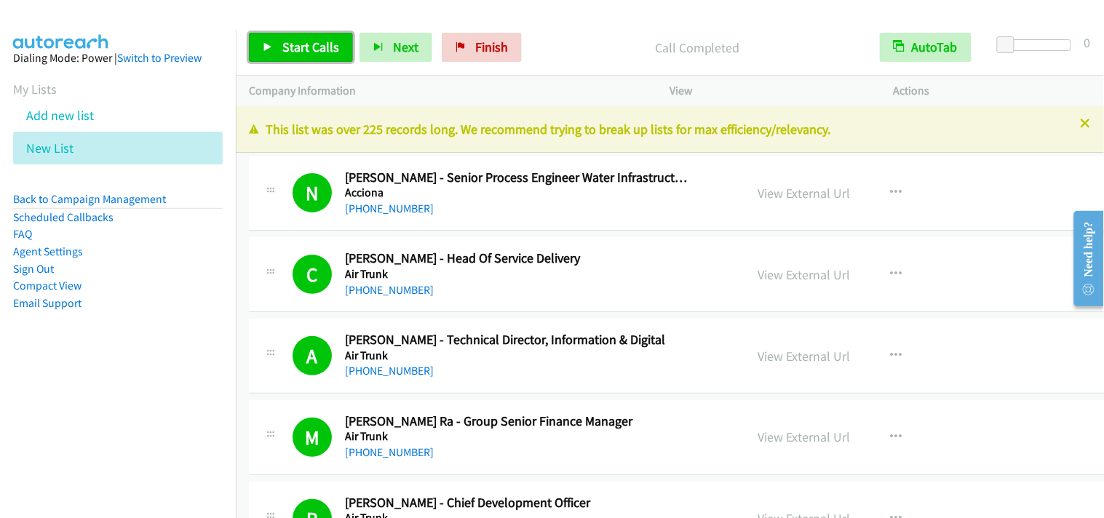
click at [315, 38] on link "Start Calls" at bounding box center [301, 47] width 104 height 29
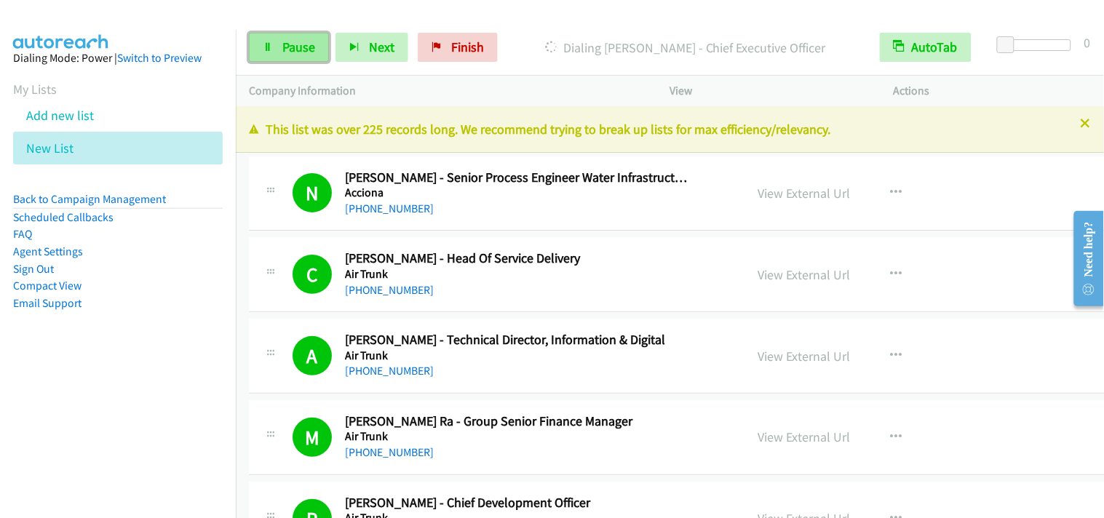
click at [317, 47] on link "Pause" at bounding box center [289, 47] width 80 height 29
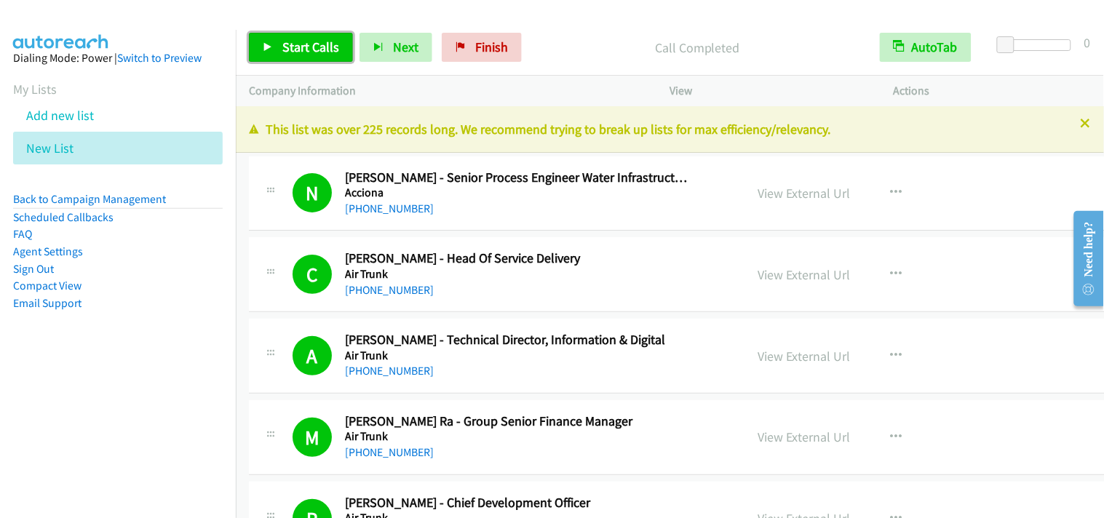
click at [321, 37] on link "Start Calls" at bounding box center [301, 47] width 104 height 29
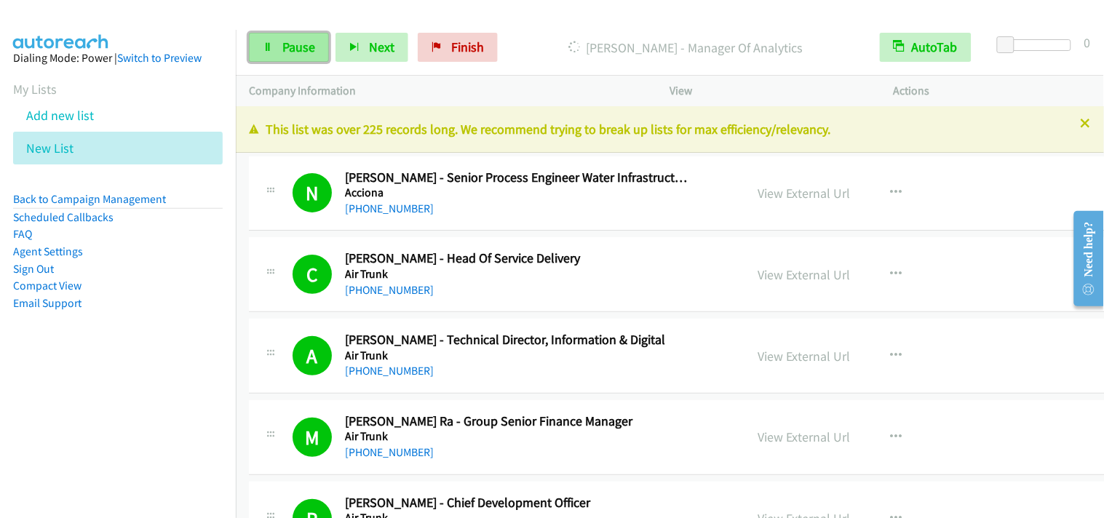
click at [279, 40] on link "Pause" at bounding box center [289, 47] width 80 height 29
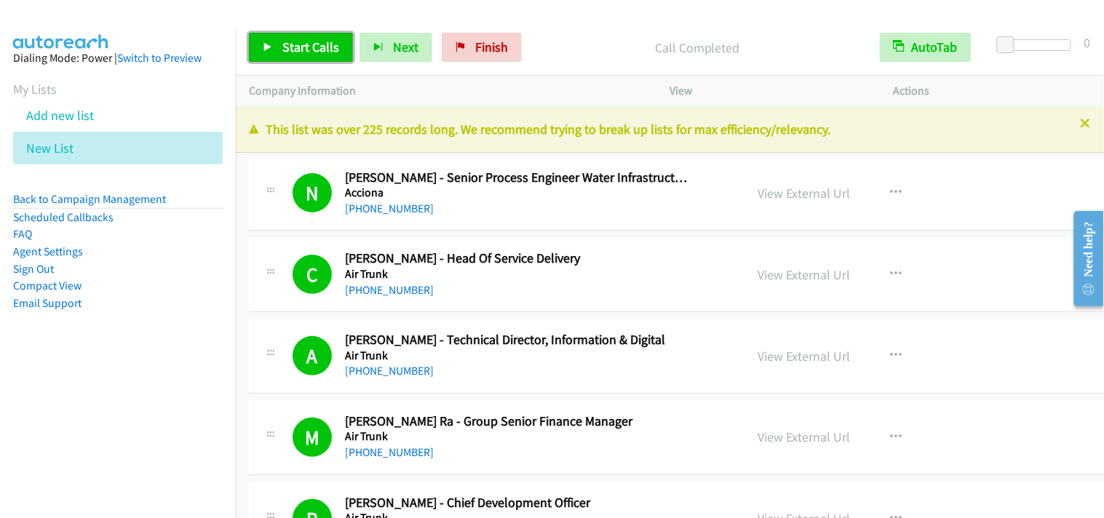
click at [317, 50] on span "Start Calls" at bounding box center [310, 47] width 57 height 17
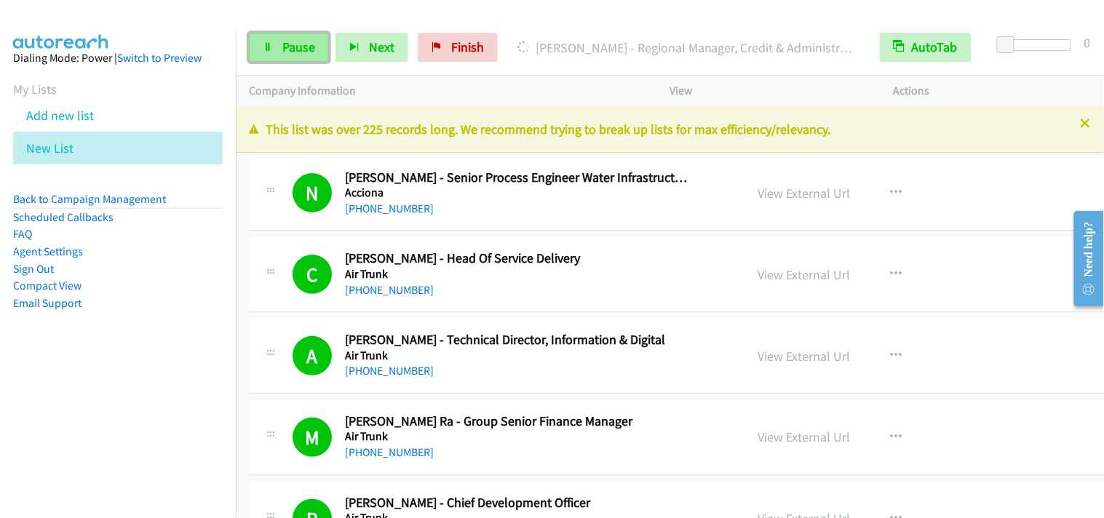
click at [282, 42] on span "Pause" at bounding box center [298, 47] width 33 height 17
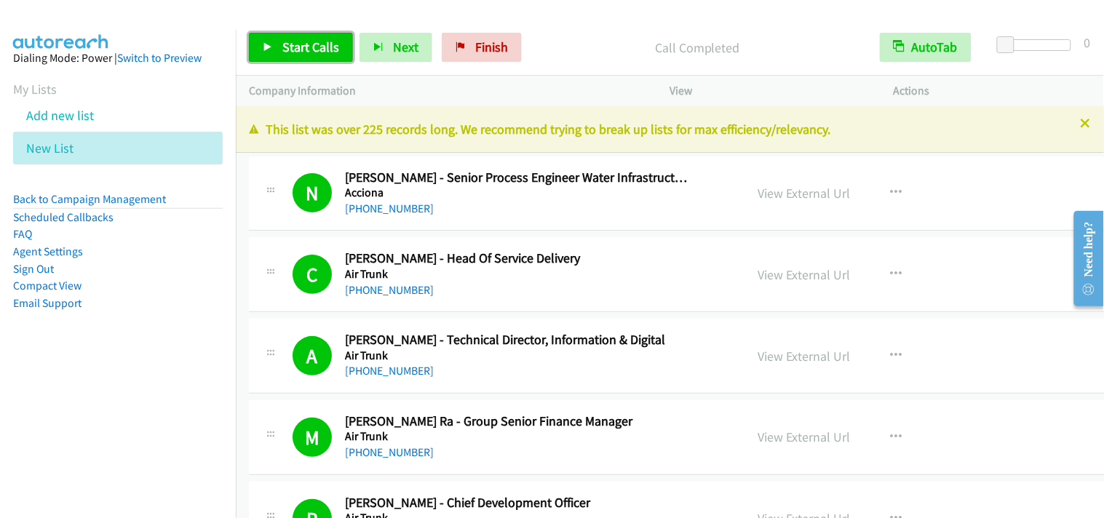
click at [338, 48] on link "Start Calls" at bounding box center [301, 47] width 104 height 29
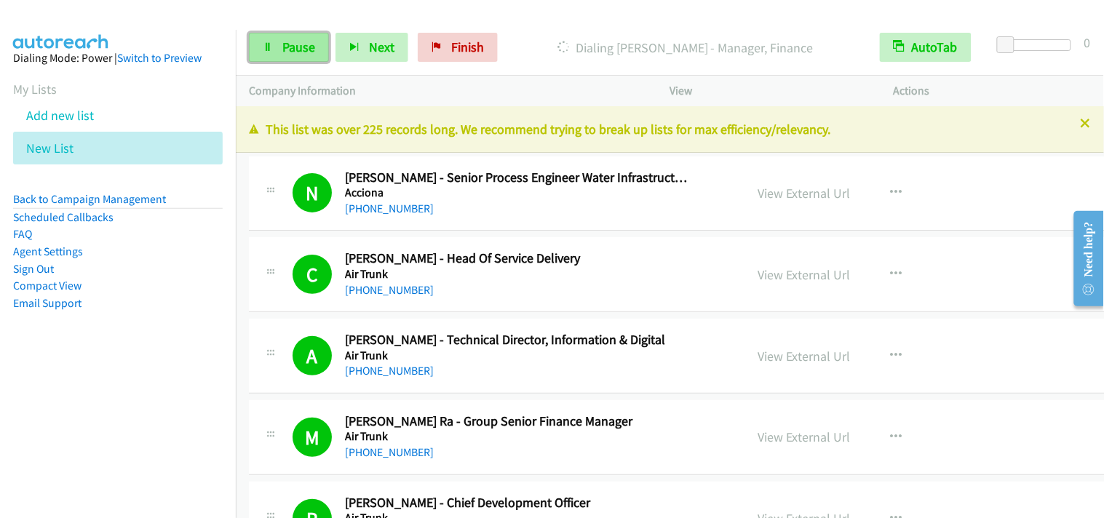
click at [273, 55] on link "Pause" at bounding box center [289, 47] width 80 height 29
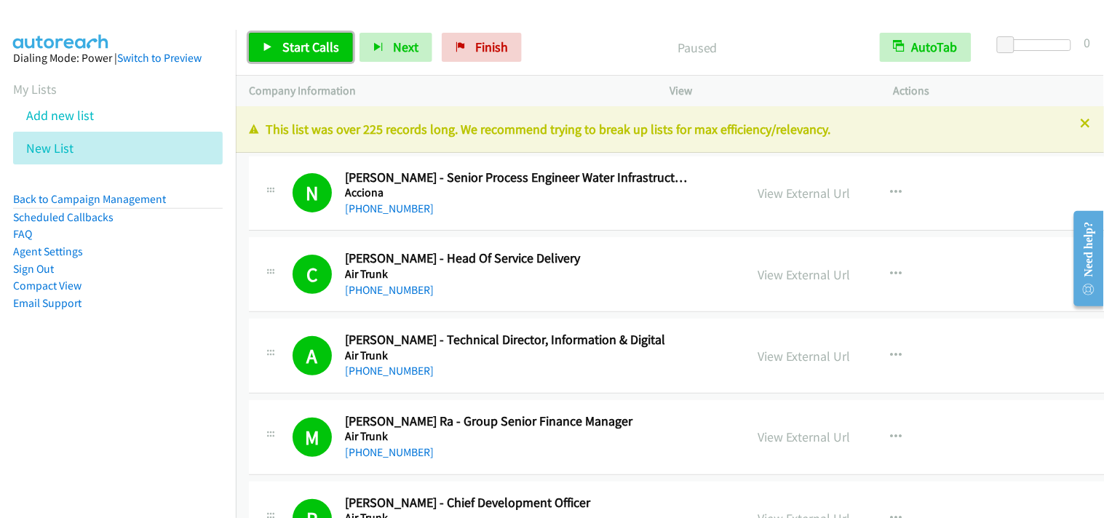
click at [304, 51] on span "Start Calls" at bounding box center [310, 47] width 57 height 17
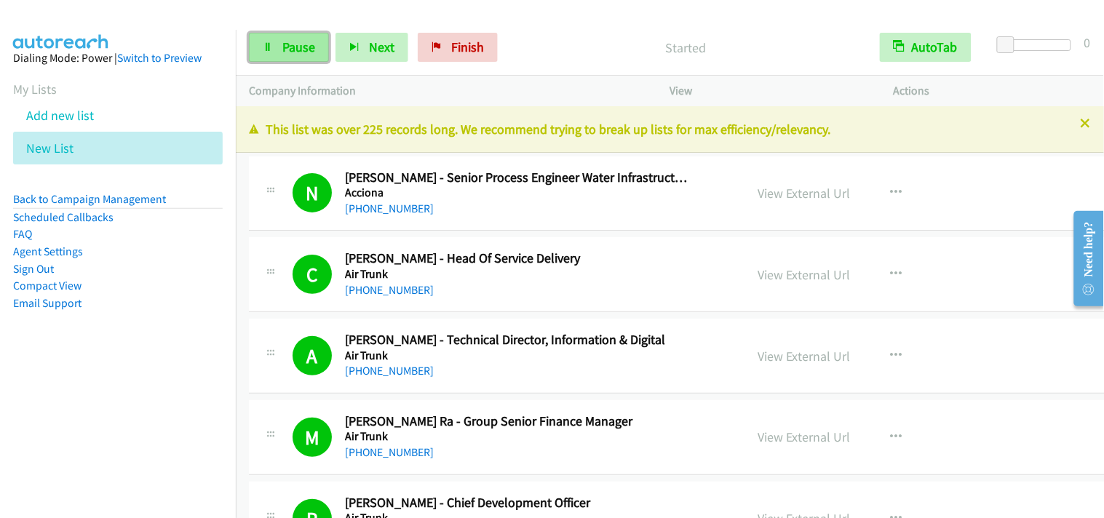
click at [289, 57] on link "Pause" at bounding box center [289, 47] width 80 height 29
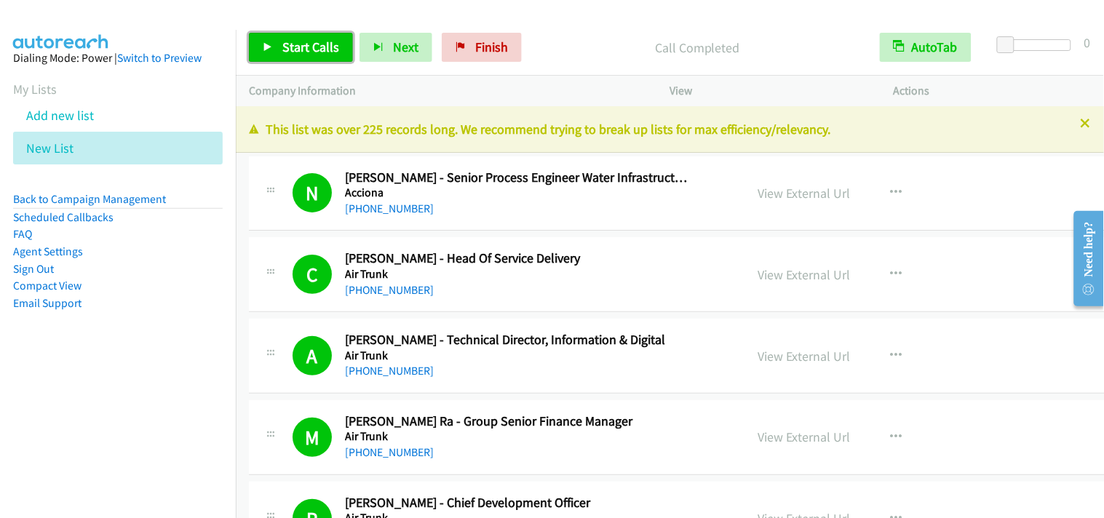
click at [328, 35] on link "Start Calls" at bounding box center [301, 47] width 104 height 29
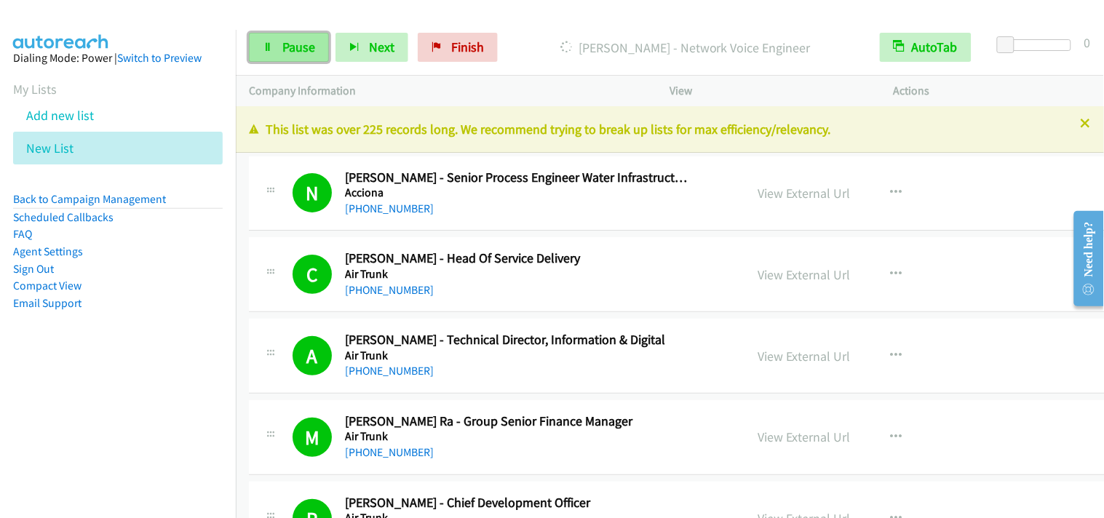
click at [272, 47] on icon at bounding box center [268, 48] width 10 height 10
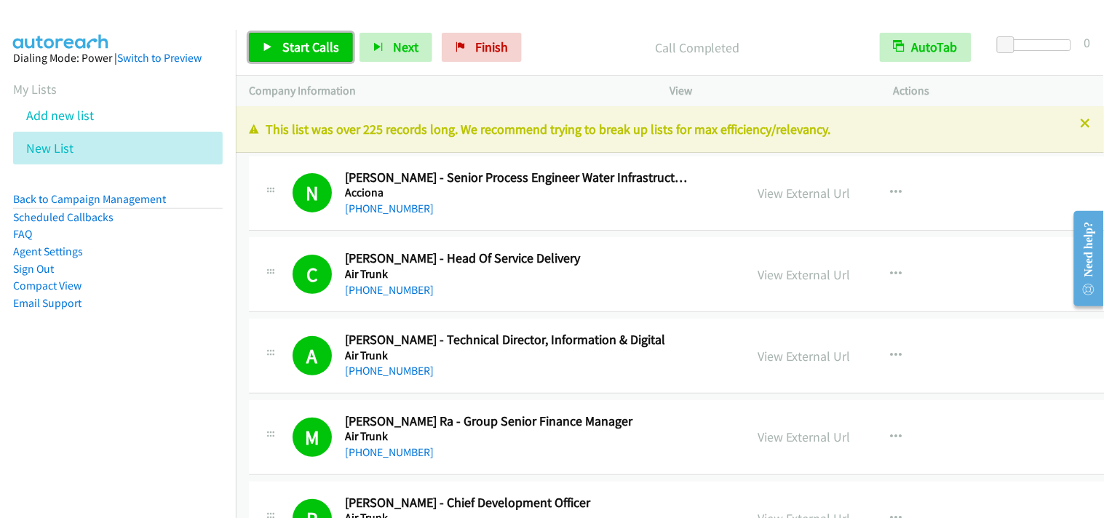
click at [316, 40] on span "Start Calls" at bounding box center [310, 47] width 57 height 17
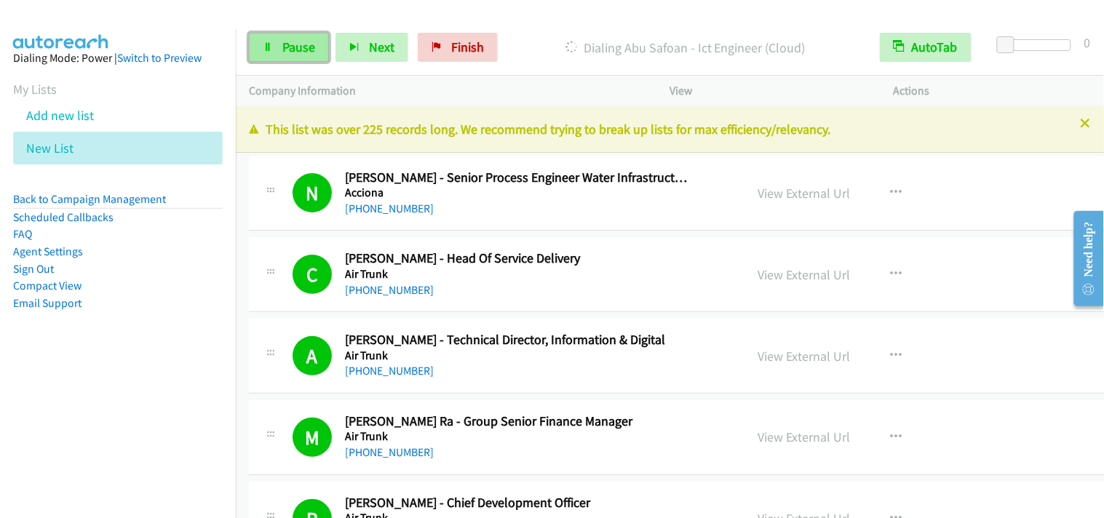
click at [274, 45] on link "Pause" at bounding box center [289, 47] width 80 height 29
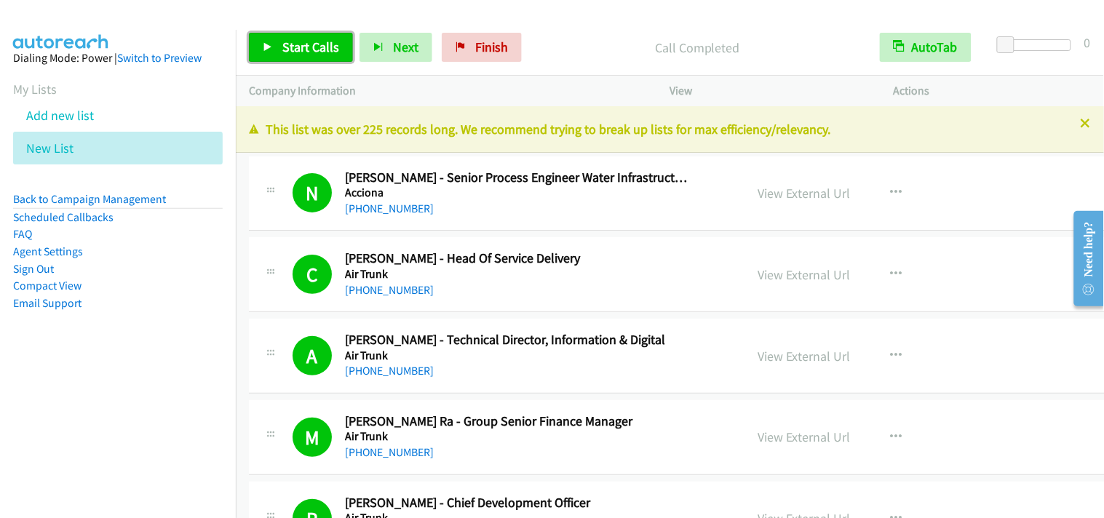
click at [341, 50] on link "Start Calls" at bounding box center [301, 47] width 104 height 29
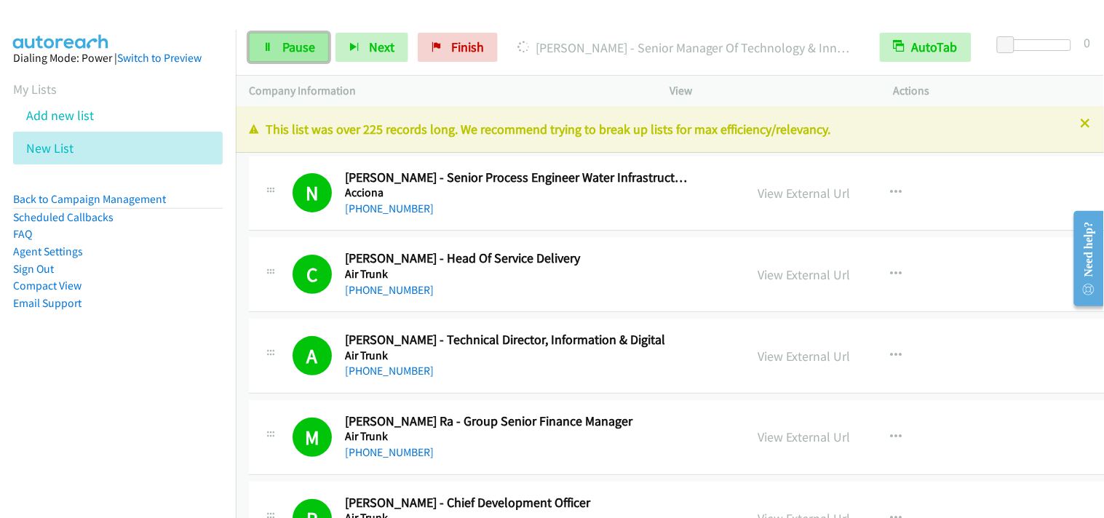
click at [293, 45] on span "Pause" at bounding box center [298, 47] width 33 height 17
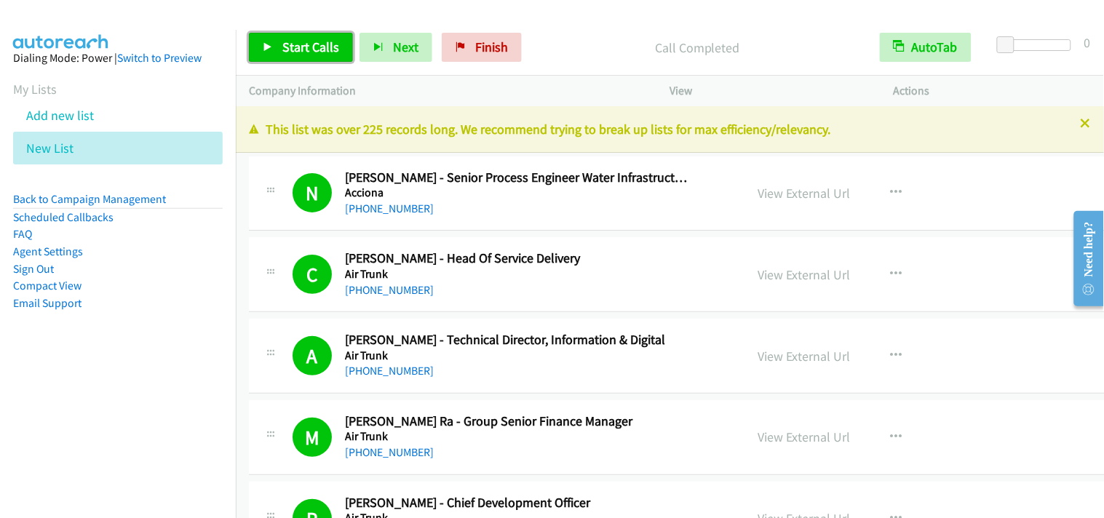
click at [288, 50] on span "Start Calls" at bounding box center [310, 47] width 57 height 17
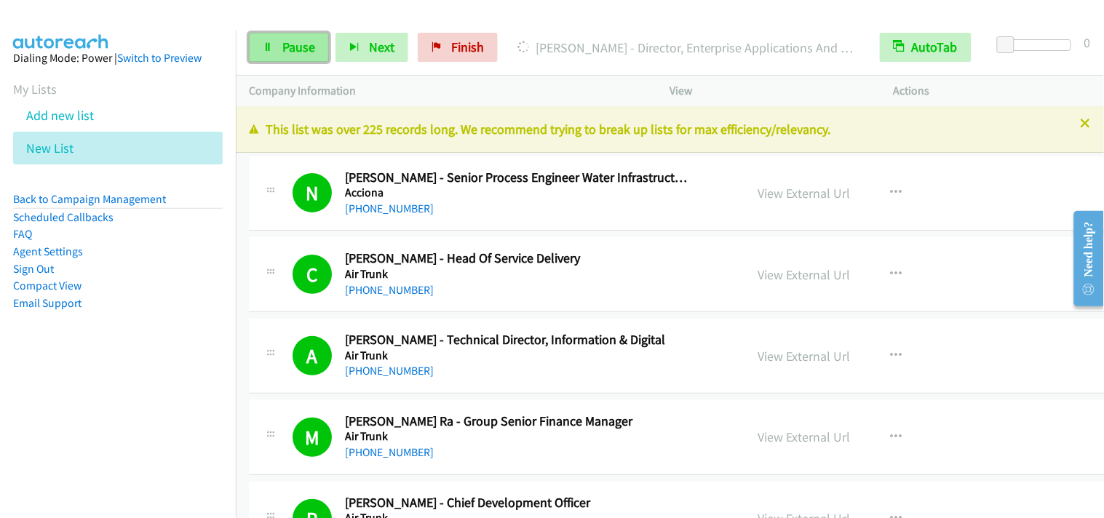
click at [270, 60] on link "Pause" at bounding box center [289, 47] width 80 height 29
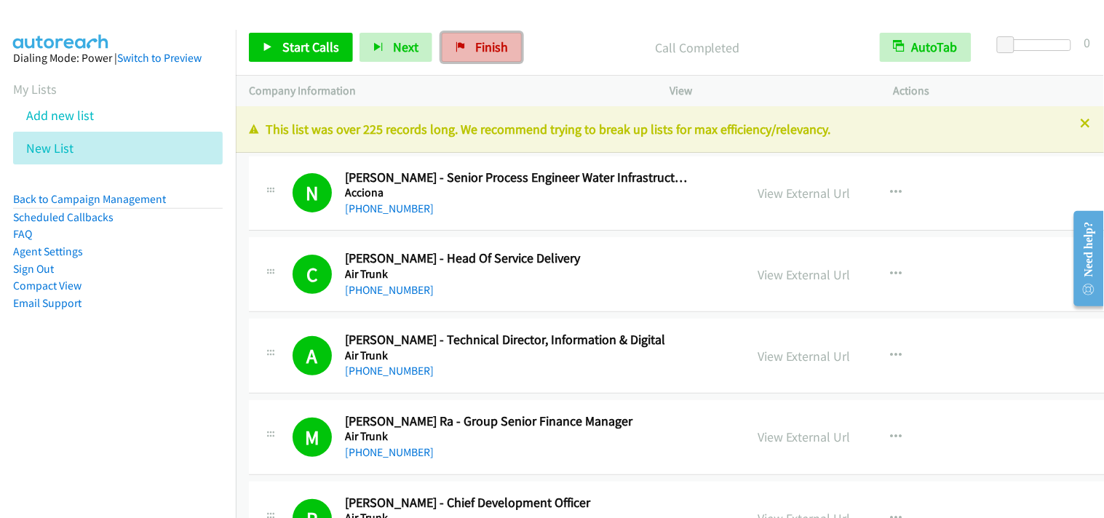
click at [491, 47] on span "Finish" at bounding box center [491, 47] width 33 height 17
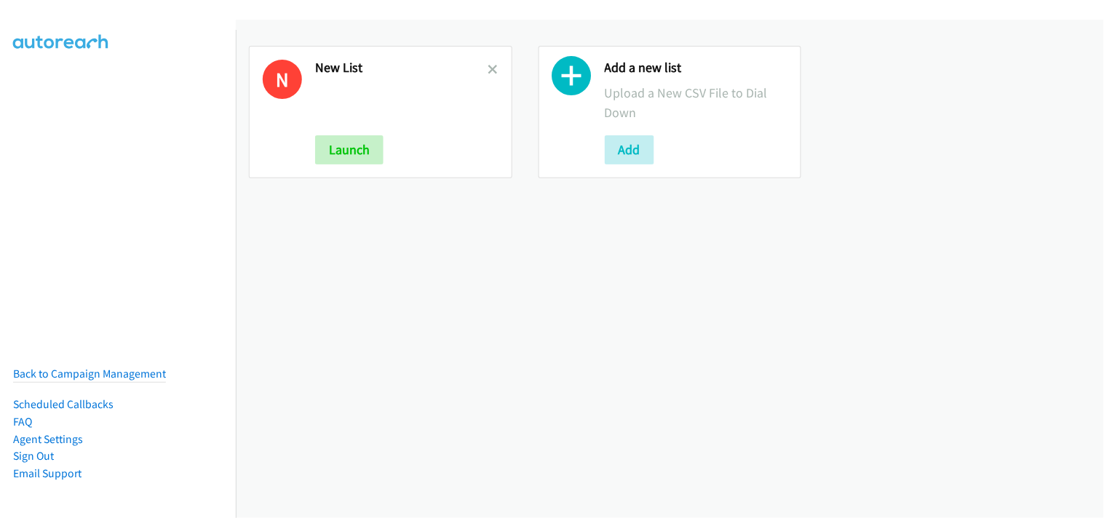
click at [483, 63] on h2 "New List" at bounding box center [401, 68] width 173 height 17
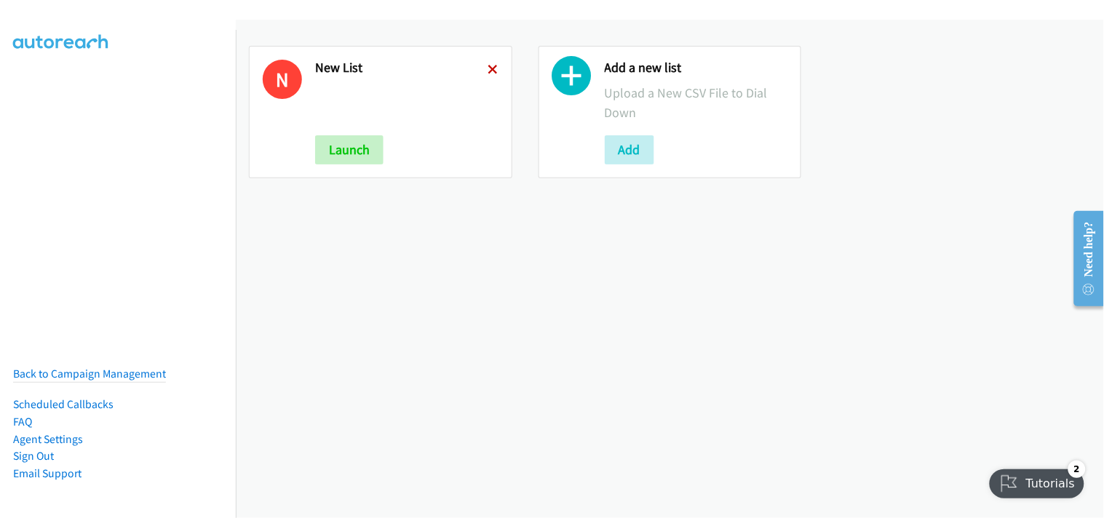
click at [489, 70] on icon at bounding box center [494, 71] width 10 height 10
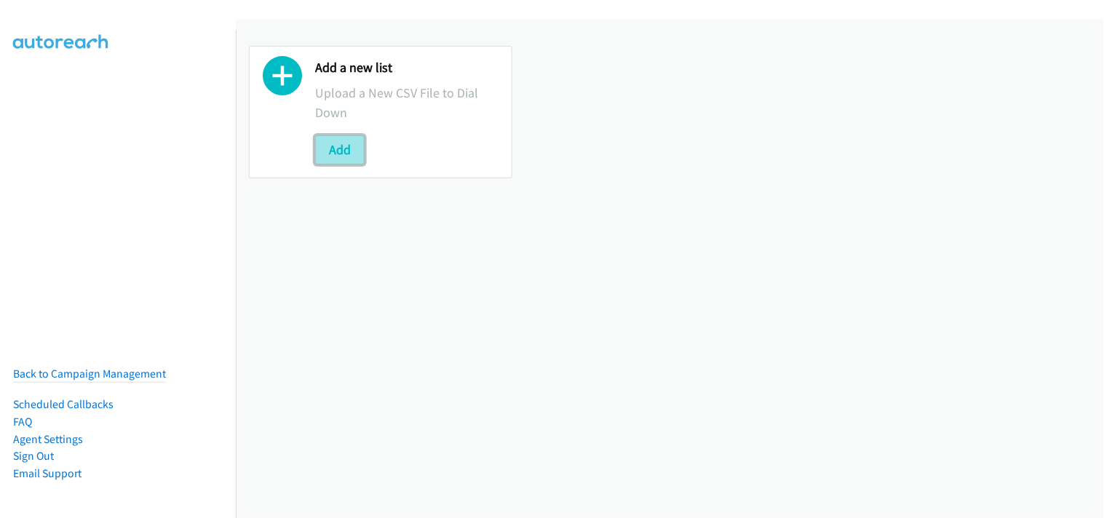
click at [352, 151] on button "Add" at bounding box center [340, 149] width 50 height 29
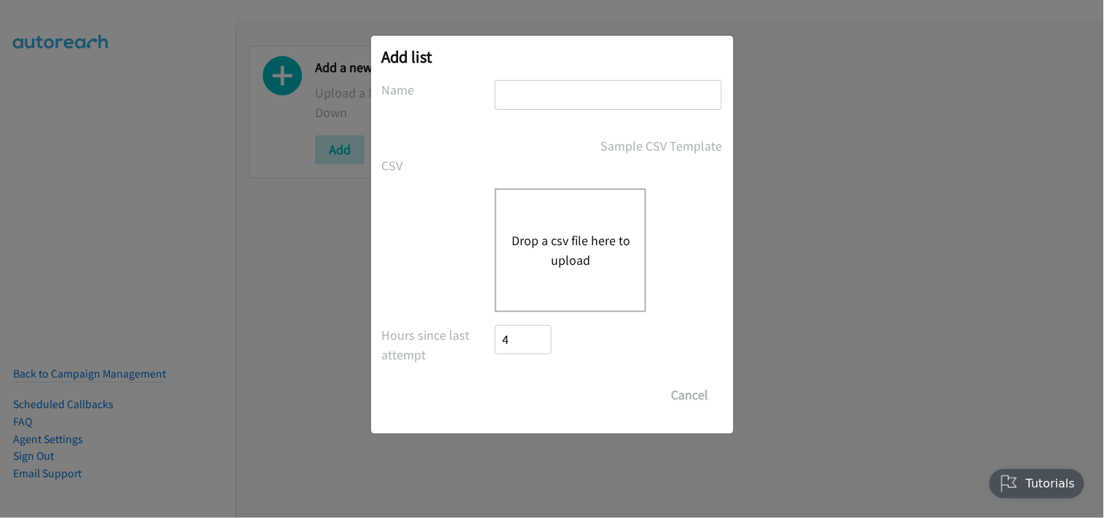
click at [550, 245] on button "Drop a csv file here to upload" at bounding box center [570, 250] width 119 height 39
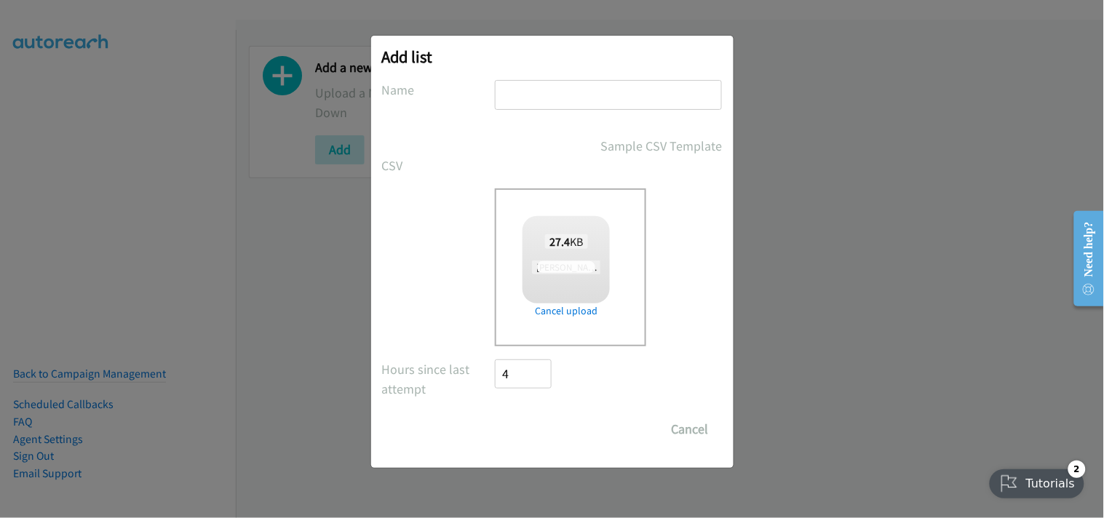
click at [529, 99] on input "text" at bounding box center [608, 95] width 227 height 30
checkbox input "true"
type input "New List"
click at [537, 418] on input "Save List" at bounding box center [534, 429] width 76 height 29
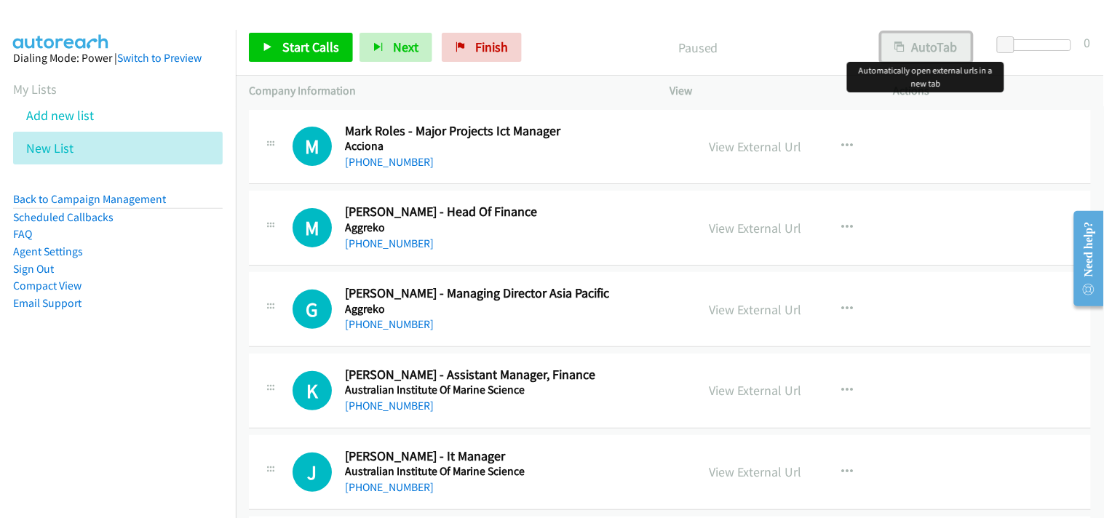
click at [932, 53] on button "AutoTab" at bounding box center [927, 47] width 90 height 29
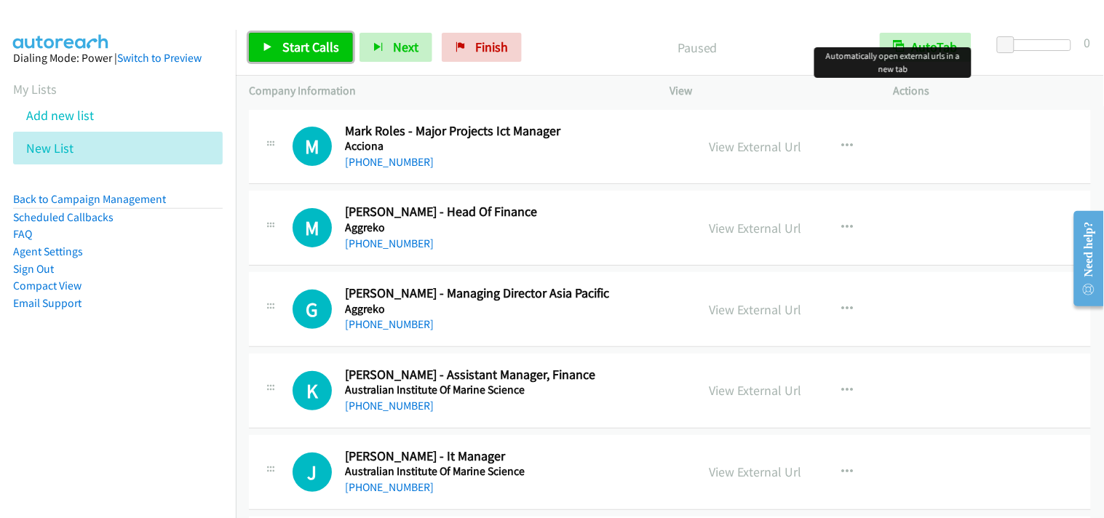
click at [333, 44] on span "Start Calls" at bounding box center [310, 47] width 57 height 17
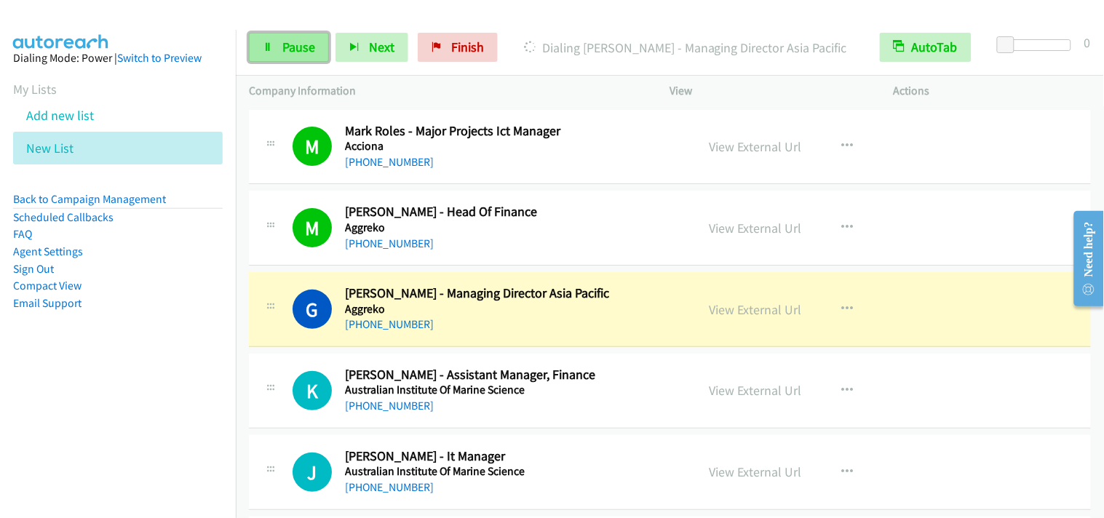
click at [323, 46] on link "Pause" at bounding box center [289, 47] width 80 height 29
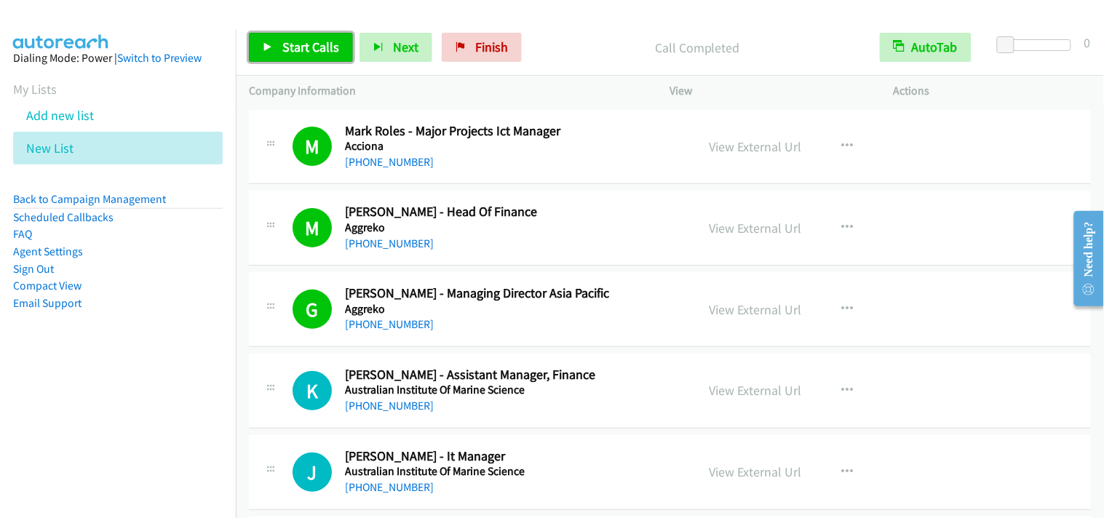
click at [333, 47] on span "Start Calls" at bounding box center [310, 47] width 57 height 17
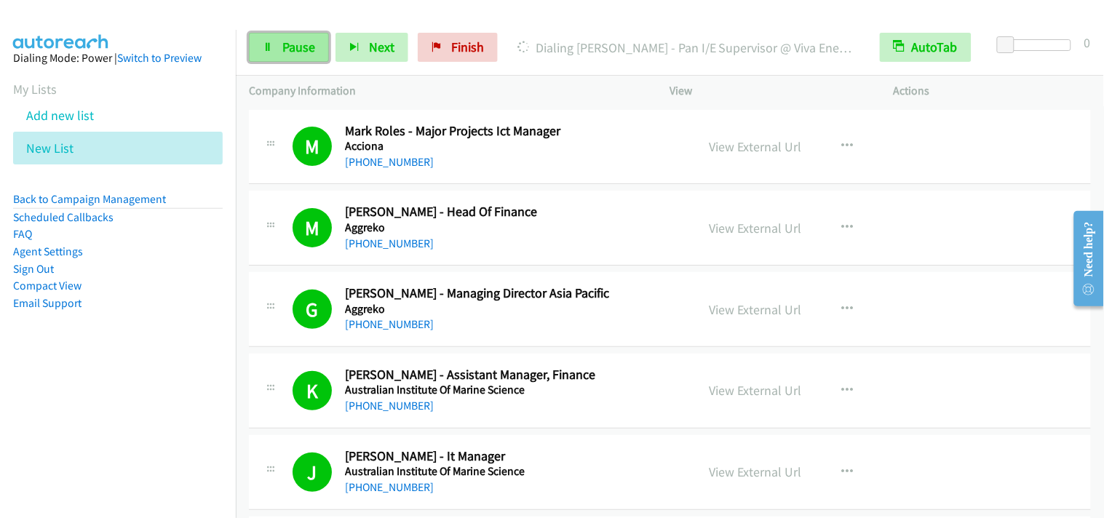
click at [295, 52] on span "Pause" at bounding box center [298, 47] width 33 height 17
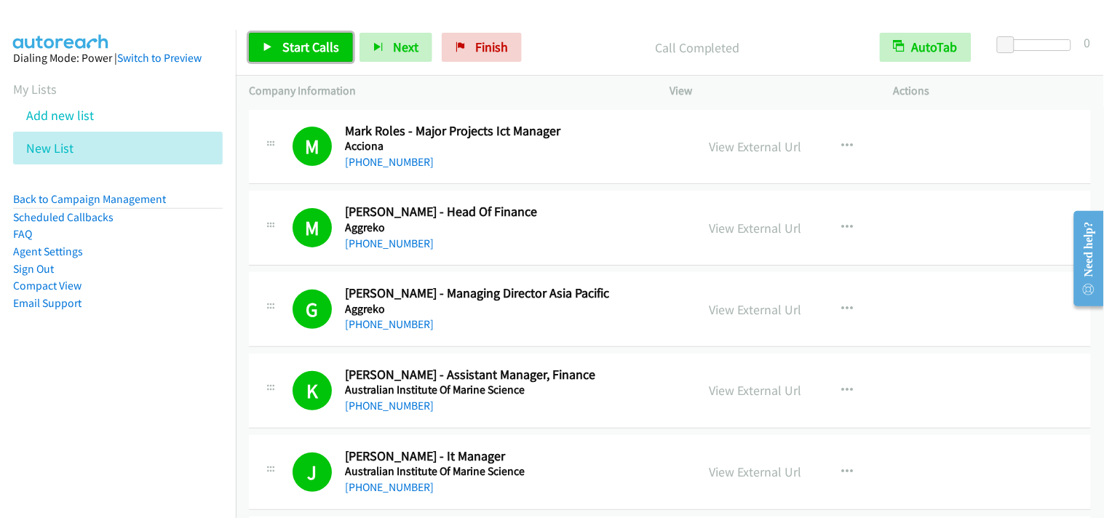
click at [309, 45] on span "Start Calls" at bounding box center [310, 47] width 57 height 17
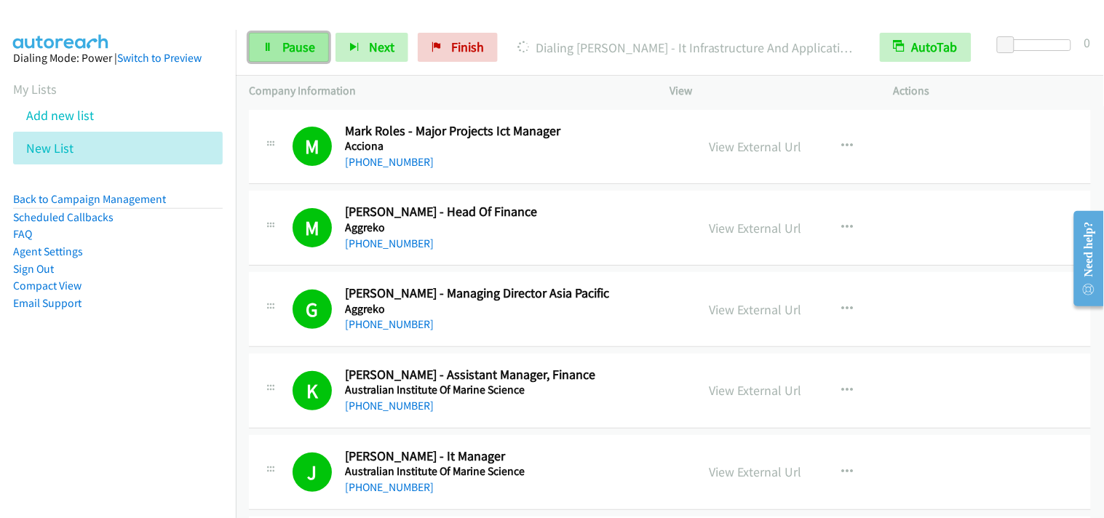
click at [273, 50] on link "Pause" at bounding box center [289, 47] width 80 height 29
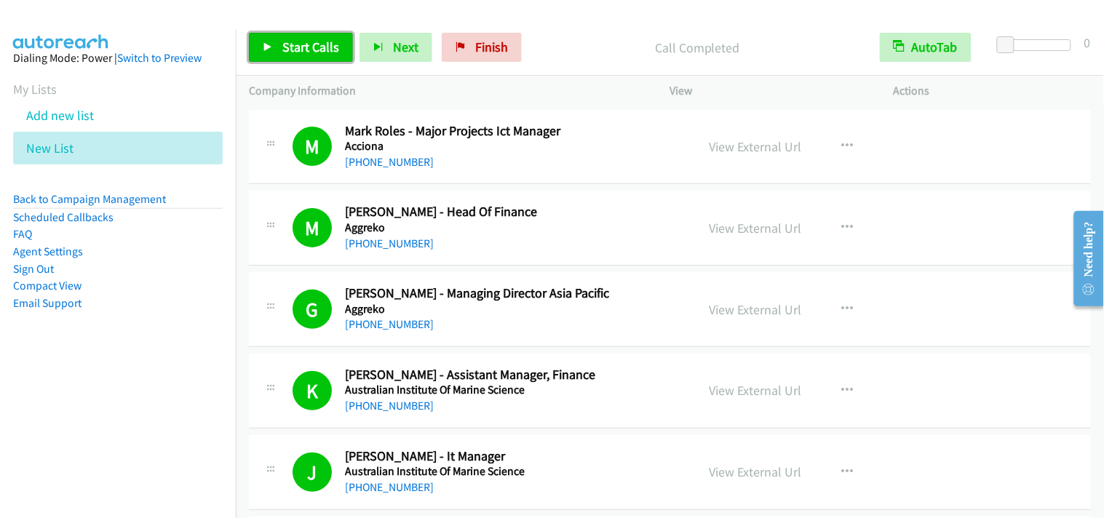
click at [339, 44] on link "Start Calls" at bounding box center [301, 47] width 104 height 29
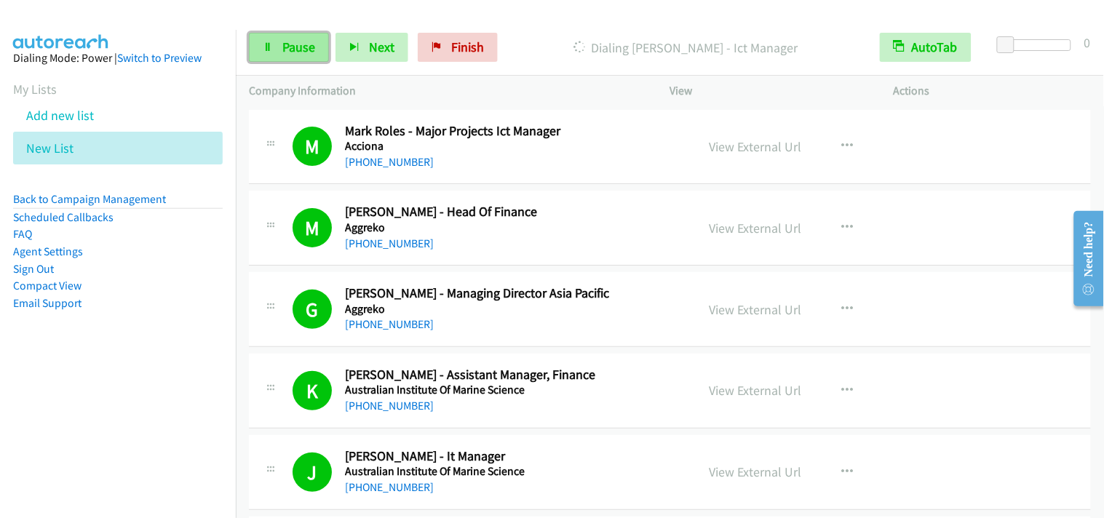
click at [296, 51] on span "Pause" at bounding box center [298, 47] width 33 height 17
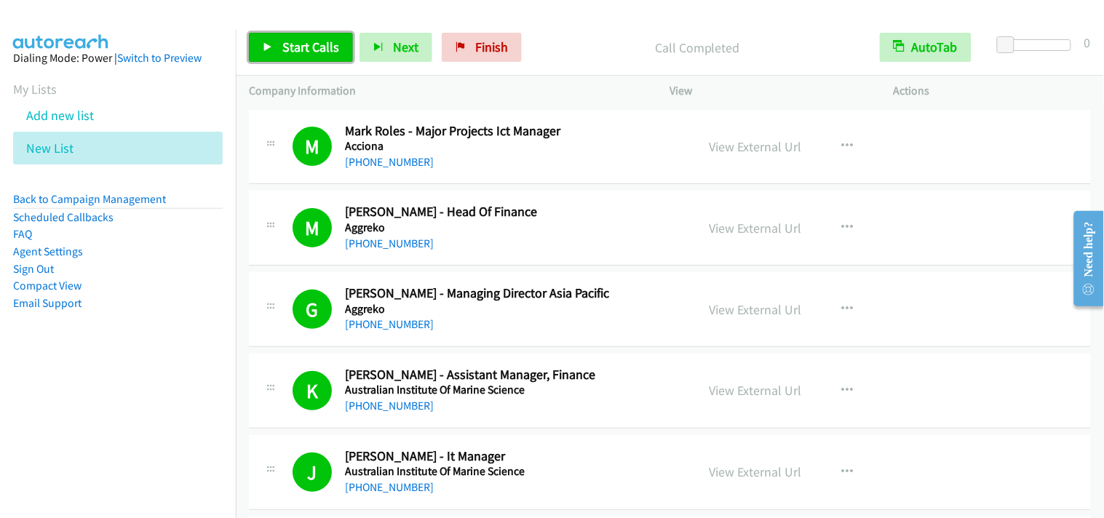
click at [328, 47] on span "Start Calls" at bounding box center [310, 47] width 57 height 17
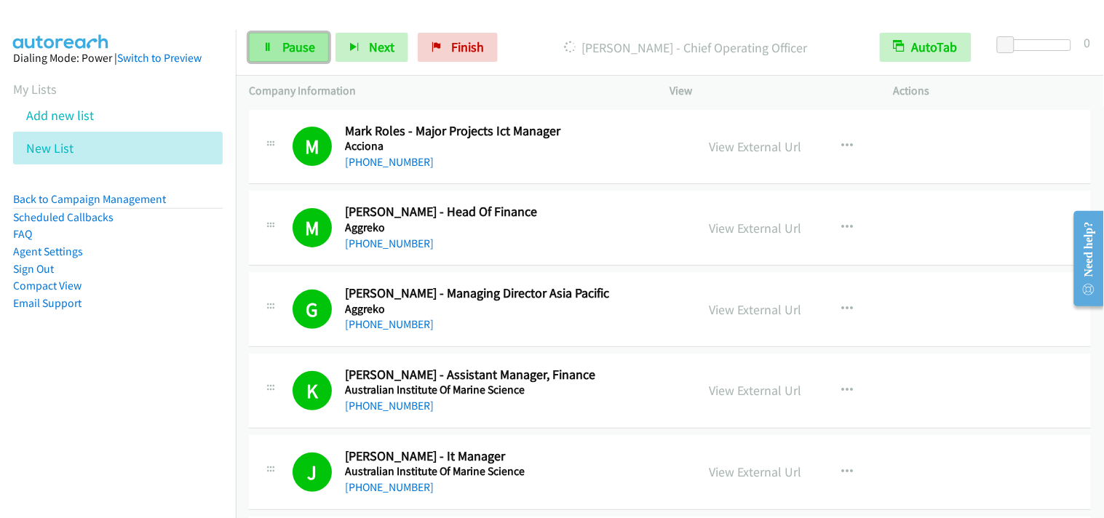
click at [285, 47] on span "Pause" at bounding box center [298, 47] width 33 height 17
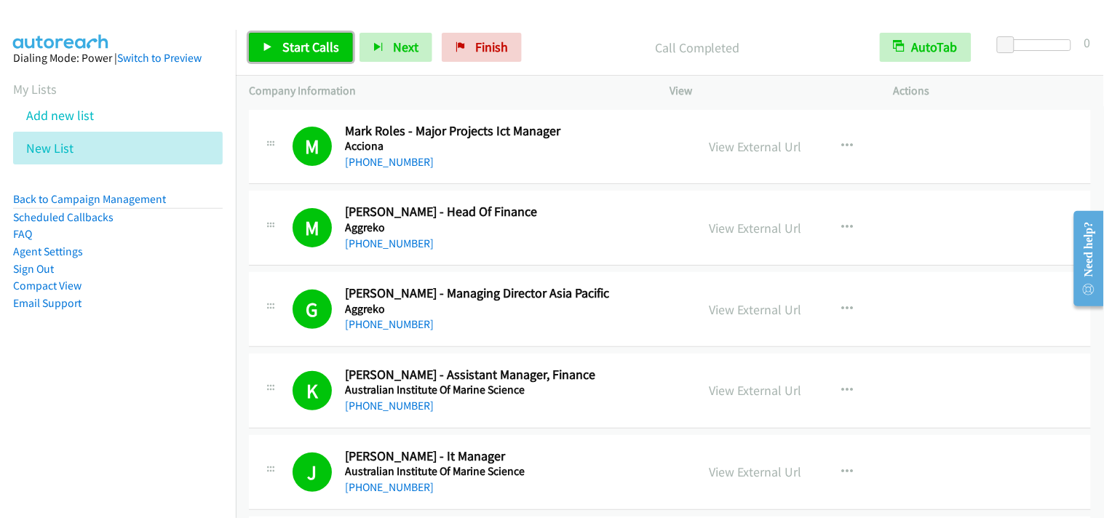
click at [330, 33] on link "Start Calls" at bounding box center [301, 47] width 104 height 29
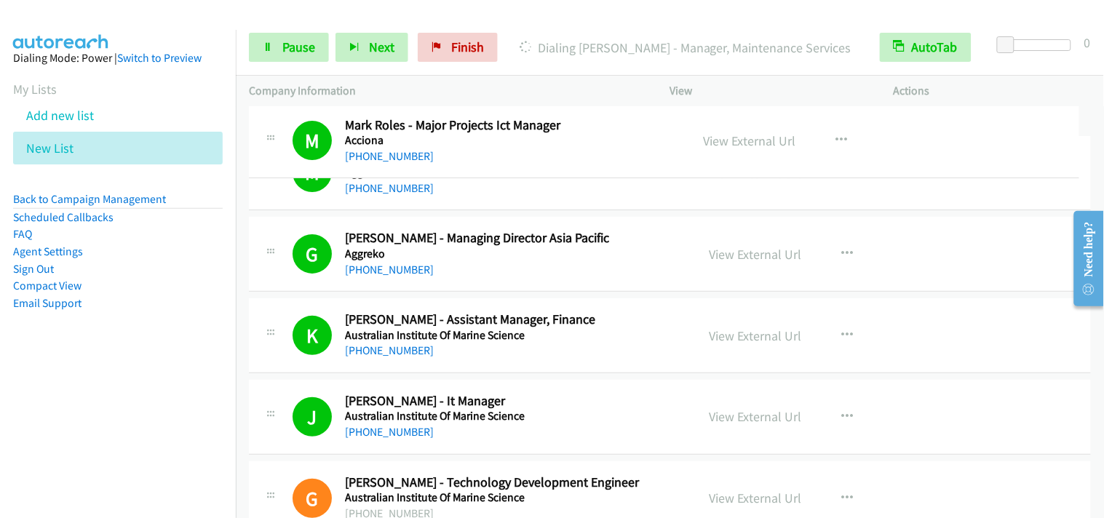
drag, startPoint x: 330, startPoint y: 106, endPoint x: 1104, endPoint y: 383, distance: 822.1
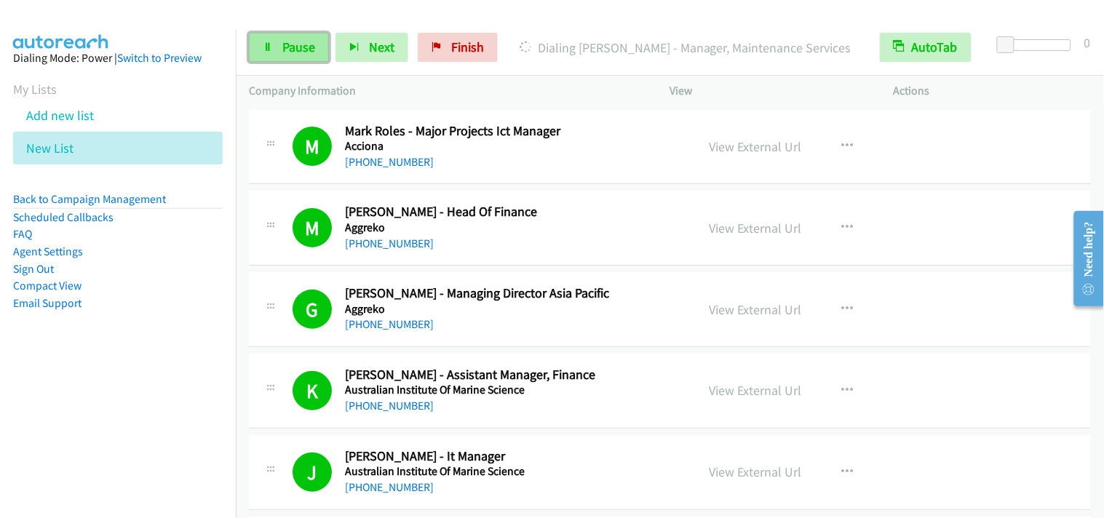
click at [300, 47] on span "Pause" at bounding box center [298, 47] width 33 height 17
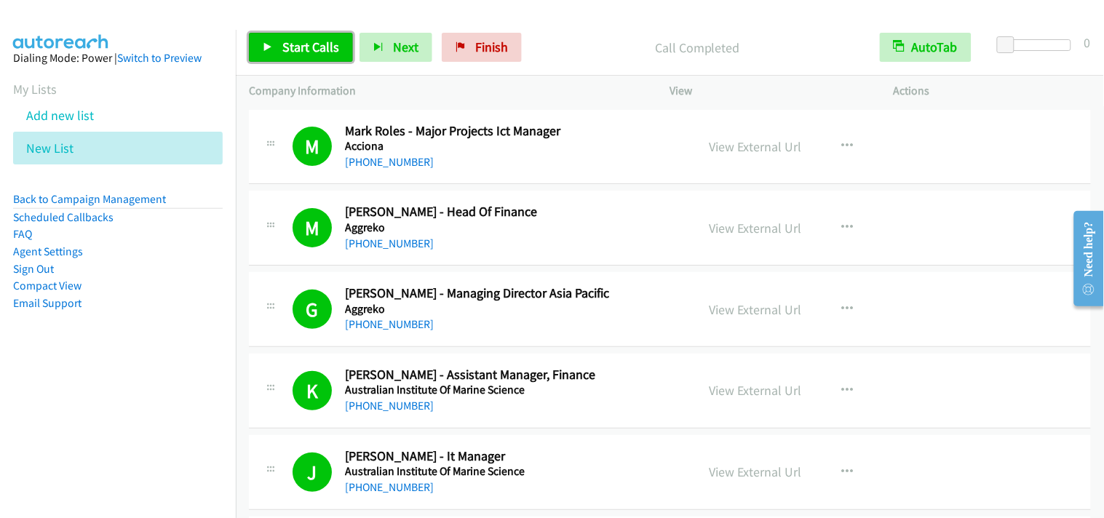
click at [277, 47] on link "Start Calls" at bounding box center [301, 47] width 104 height 29
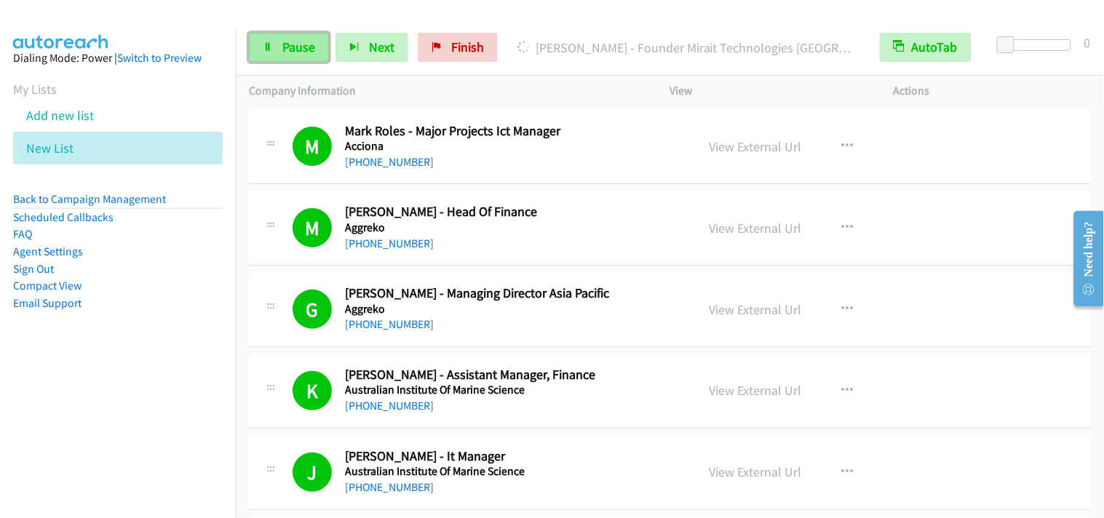
click at [297, 41] on span "Pause" at bounding box center [298, 47] width 33 height 17
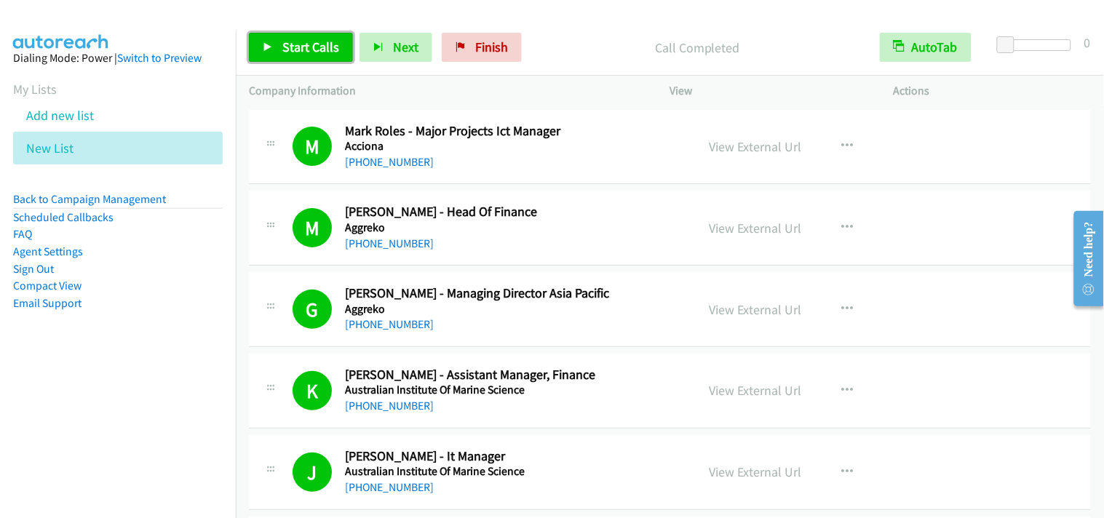
click at [293, 45] on span "Start Calls" at bounding box center [310, 47] width 57 height 17
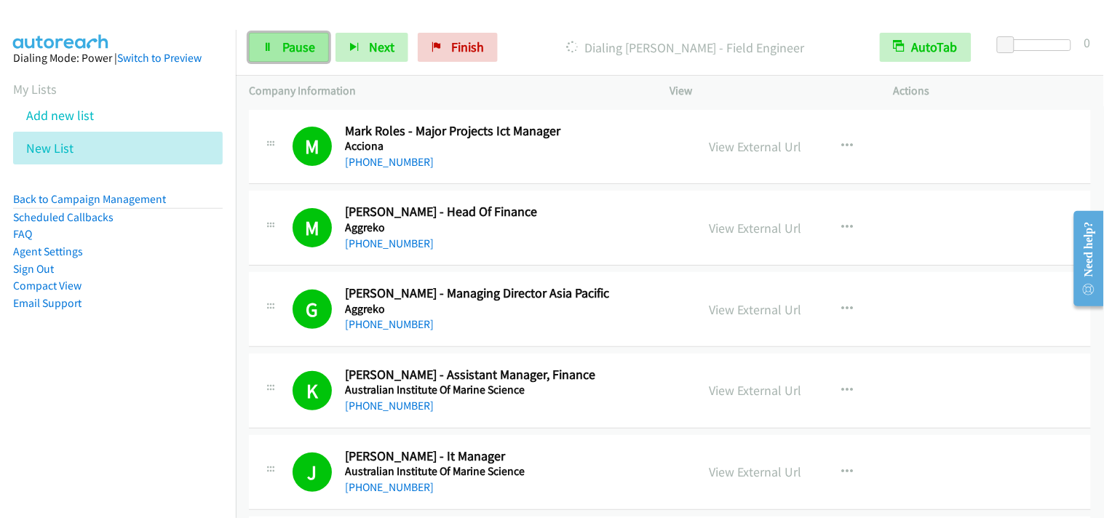
click at [279, 46] on link "Pause" at bounding box center [289, 47] width 80 height 29
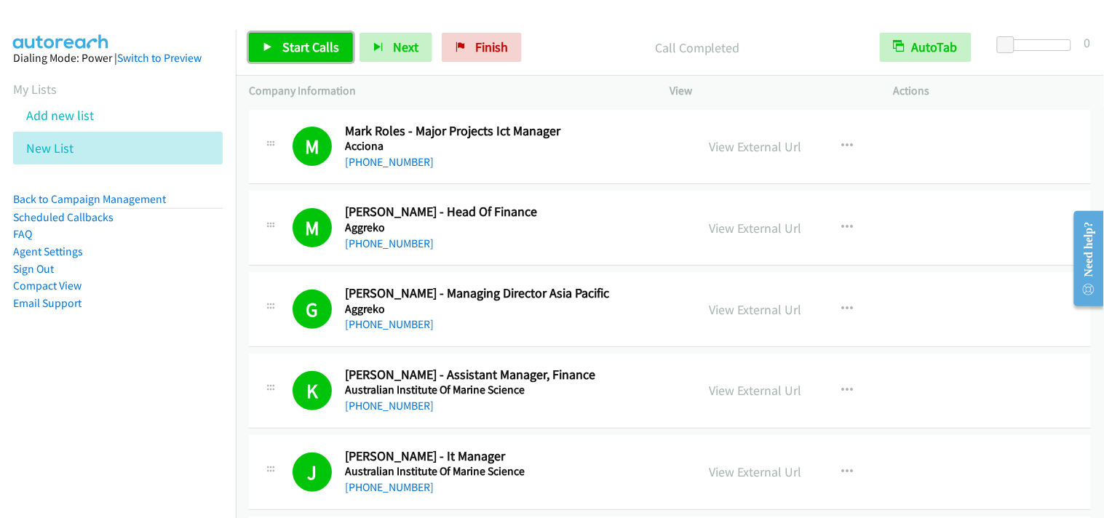
click at [280, 55] on link "Start Calls" at bounding box center [301, 47] width 104 height 29
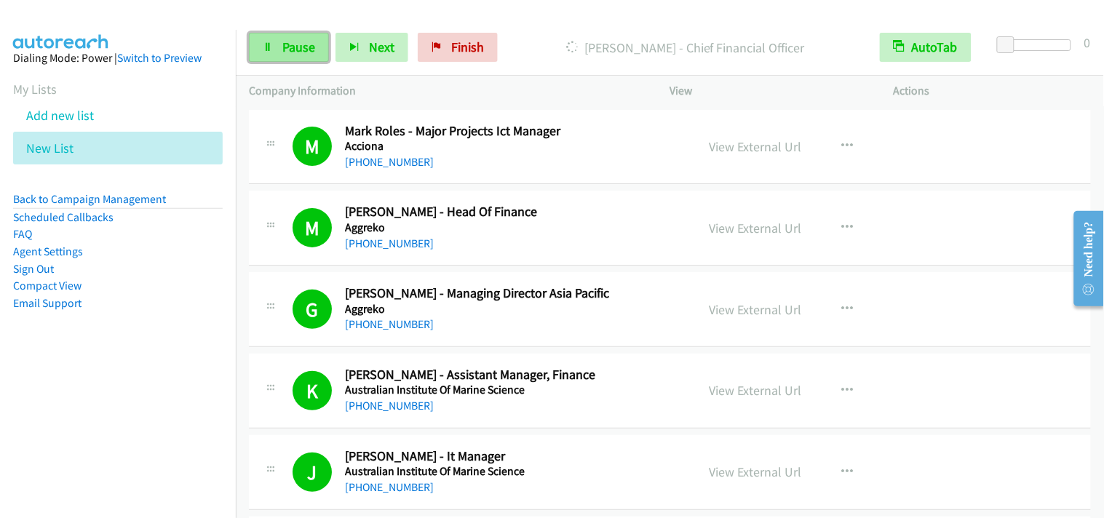
click at [280, 47] on link "Pause" at bounding box center [289, 47] width 80 height 29
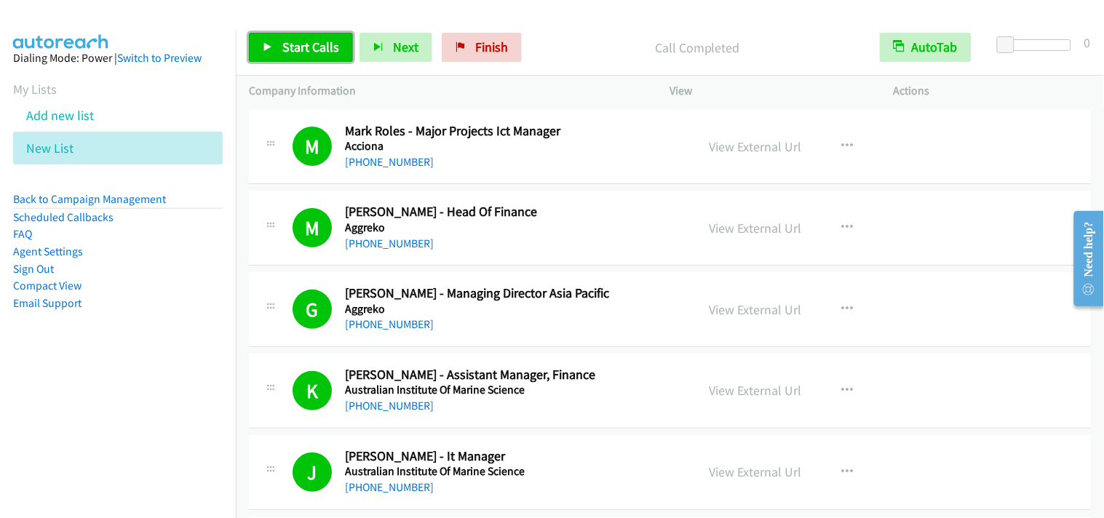
click at [314, 55] on span "Start Calls" at bounding box center [310, 47] width 57 height 17
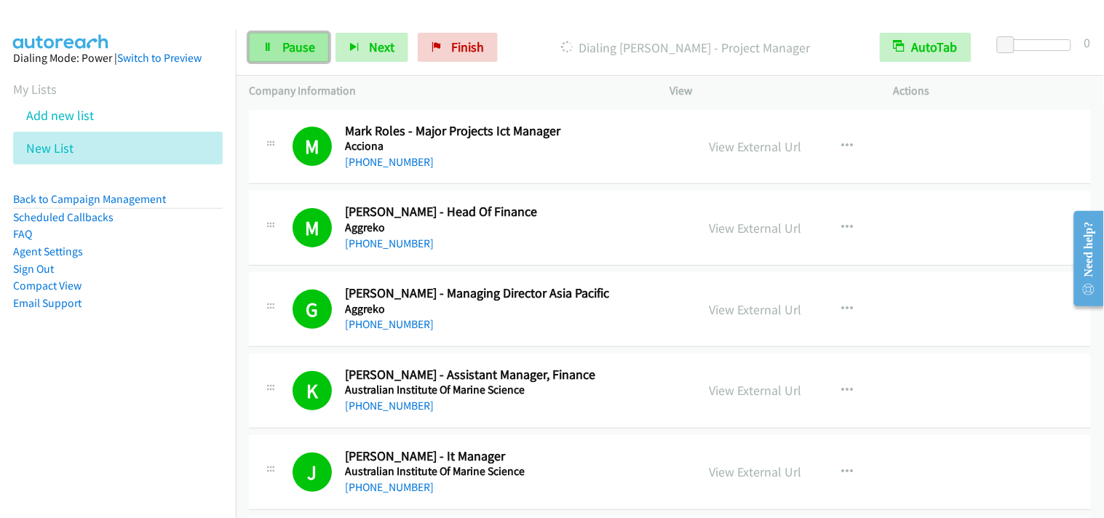
click at [284, 48] on span "Pause" at bounding box center [298, 47] width 33 height 17
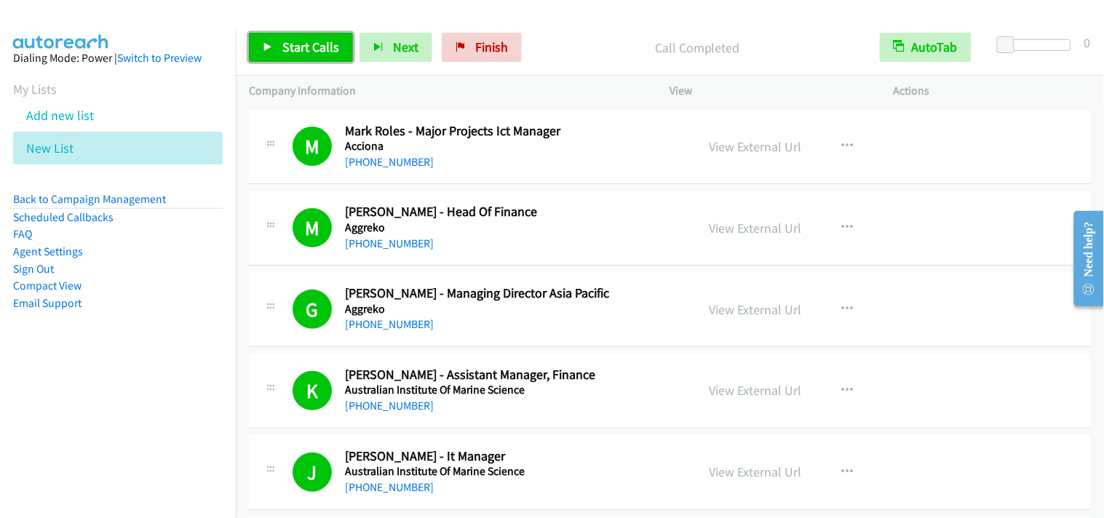
click at [302, 37] on link "Start Calls" at bounding box center [301, 47] width 104 height 29
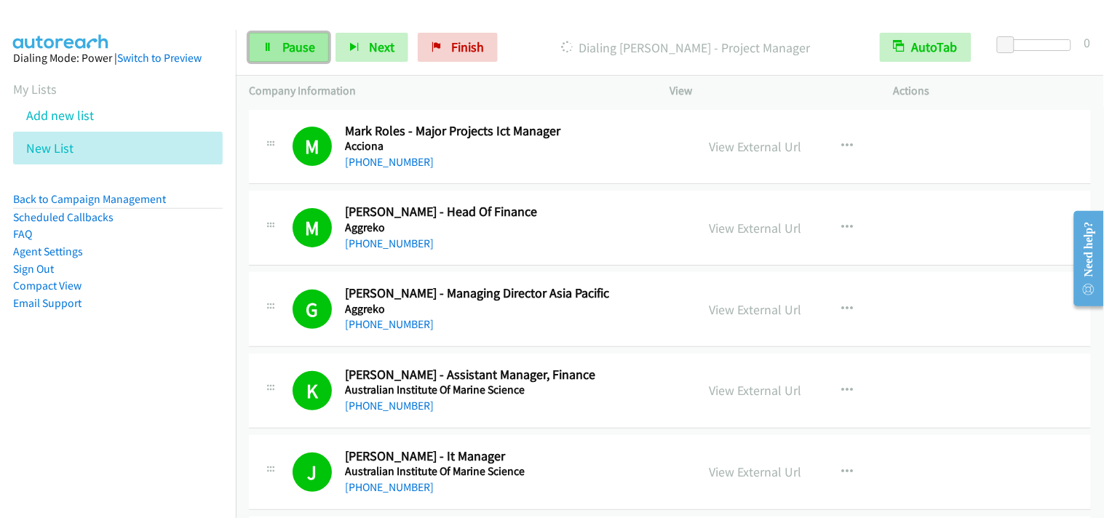
click at [280, 44] on link "Pause" at bounding box center [289, 47] width 80 height 29
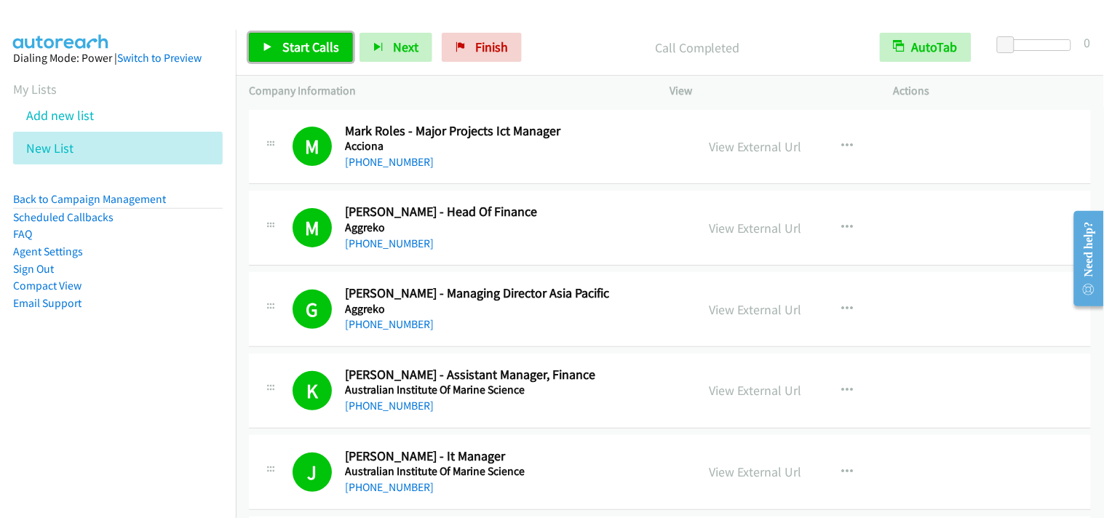
click at [296, 47] on span "Start Calls" at bounding box center [310, 47] width 57 height 17
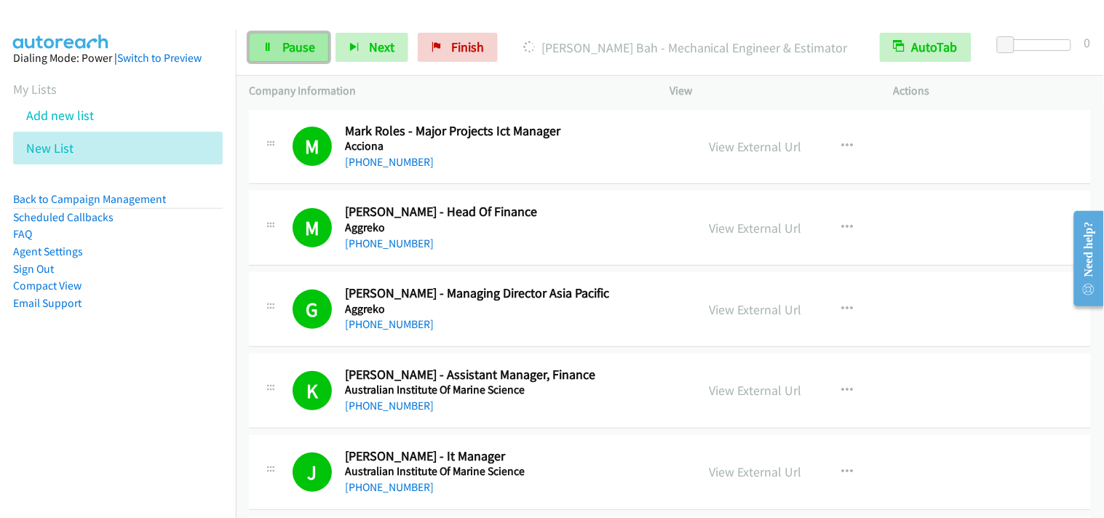
click at [299, 47] on span "Pause" at bounding box center [298, 47] width 33 height 17
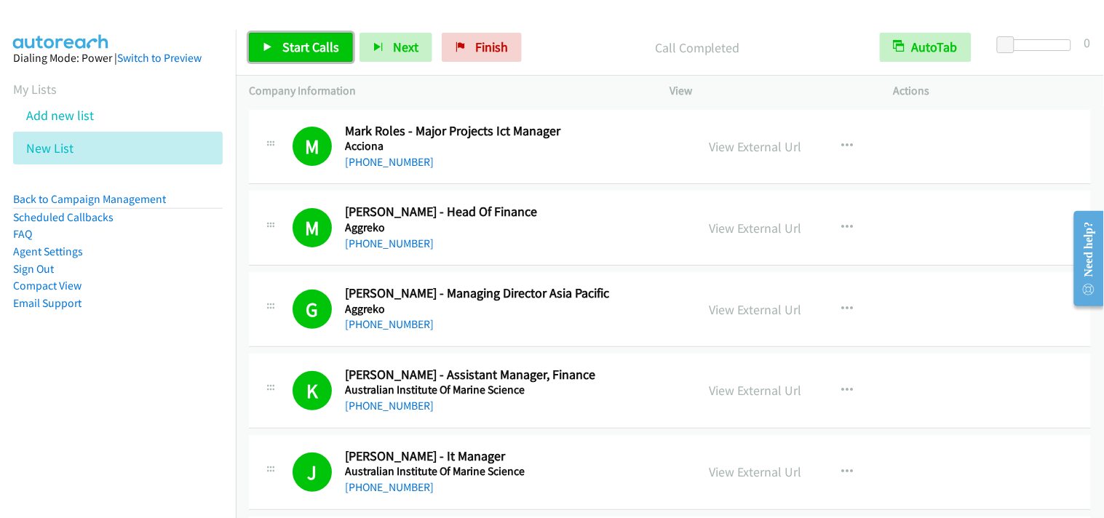
click at [260, 47] on link "Start Calls" at bounding box center [301, 47] width 104 height 29
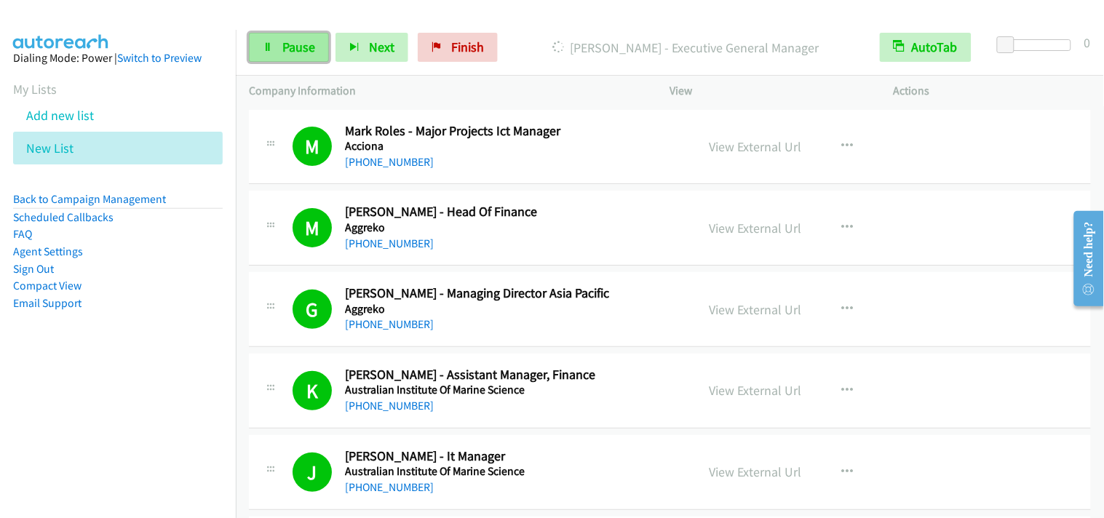
click at [301, 49] on span "Pause" at bounding box center [298, 47] width 33 height 17
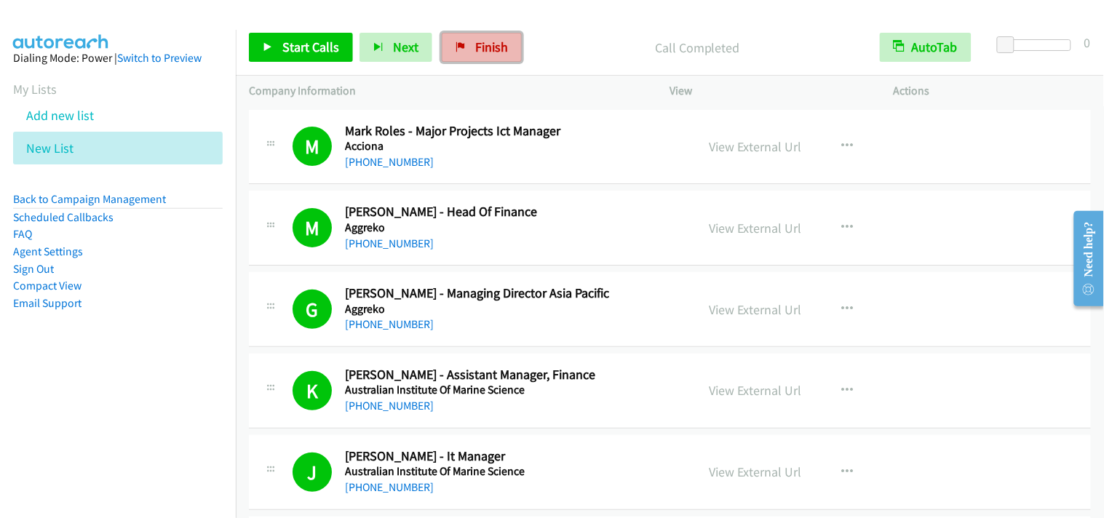
click at [494, 46] on span "Finish" at bounding box center [491, 47] width 33 height 17
